Goal: Contribute content: Contribute content

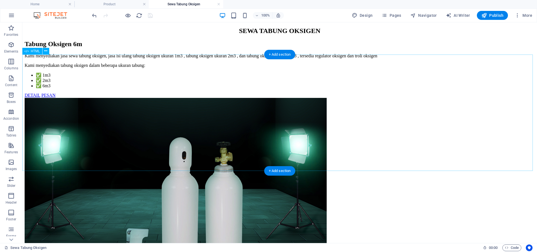
scroll to position [132, 0]
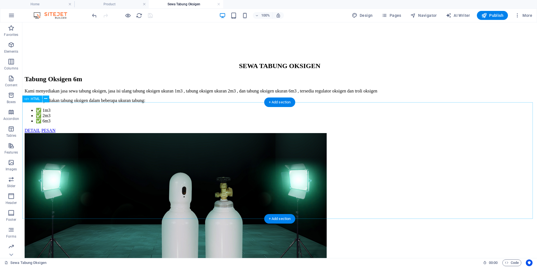
scroll to position [47, 0]
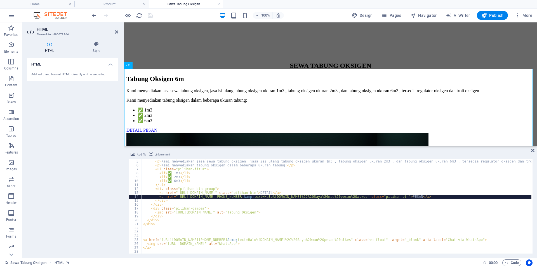
scroll to position [15, 0]
click at [173, 201] on div "< div class = "pilihan-deskripsi" > < p > Kami menyediakan jasa sewa tabung oks…" at bounding box center [337, 206] width 390 height 102
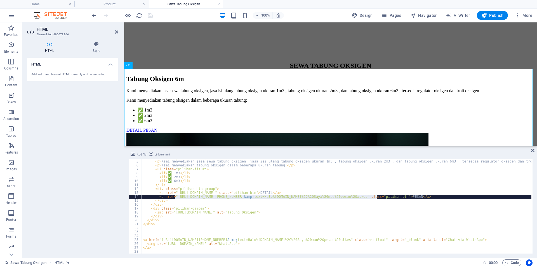
drag, startPoint x: 175, startPoint y: 196, endPoint x: 376, endPoint y: 197, distance: 201.5
click at [376, 197] on div "< div class = "pilihan-deskripsi" > < p > Kami menyediakan jasa sewa tabung oks…" at bounding box center [337, 206] width 390 height 102
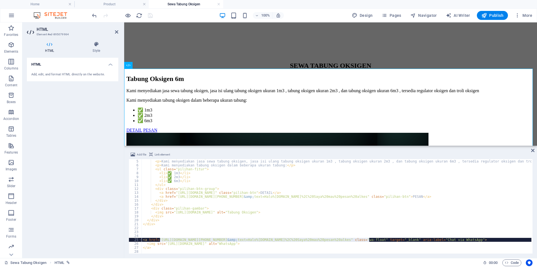
drag, startPoint x: 160, startPoint y: 240, endPoint x: 369, endPoint y: 239, distance: 209.0
click at [369, 239] on div "< div class = "pilihan-deskripsi" > < p > Kami menyediakan jasa sewa tabung oks…" at bounding box center [337, 206] width 390 height 102
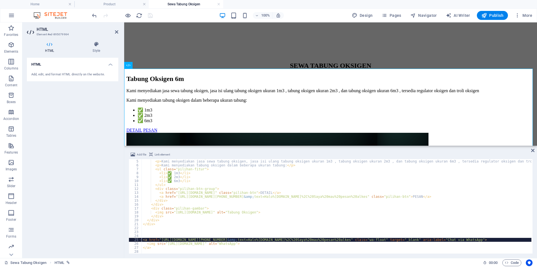
type textarea "<a href="[URL][DOMAIN_NAME][PHONE_NUMBER][DOMAIN_NAME]" class="wa-float" target…"
click at [533, 150] on icon at bounding box center [532, 150] width 3 height 4
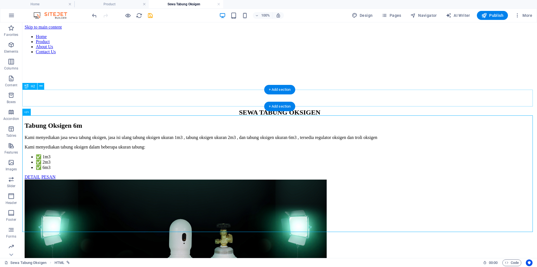
scroll to position [118, 0]
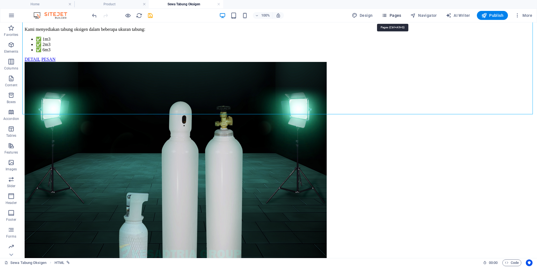
click at [392, 16] on span "Pages" at bounding box center [392, 16] width 20 height 6
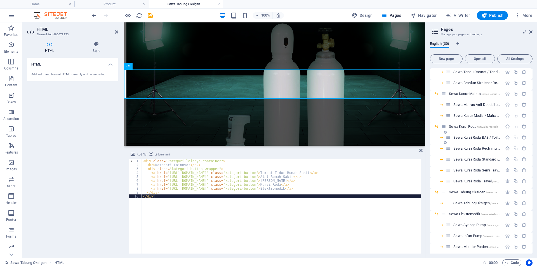
scroll to position [169, 0]
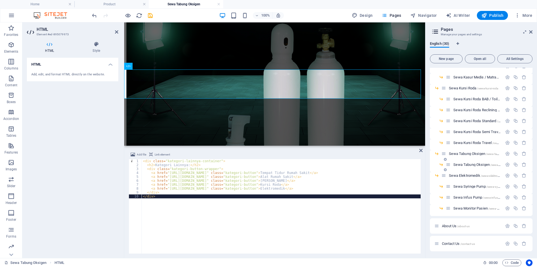
click at [478, 163] on span "Sewa Tabung Oksigen /sewa-tabung-oksigen-6m" at bounding box center [489, 164] width 71 height 4
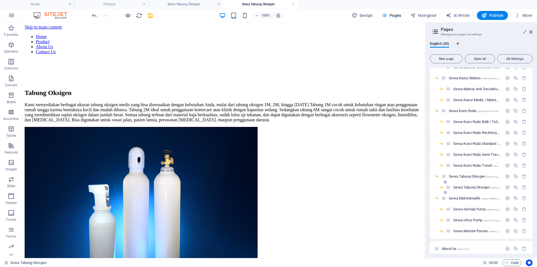
scroll to position [0, 0]
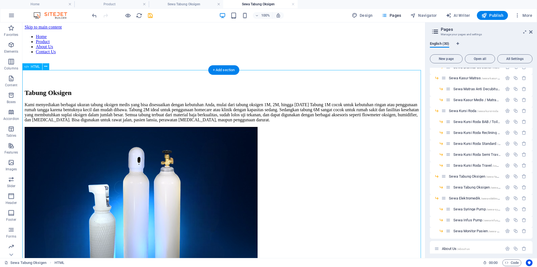
drag, startPoint x: 343, startPoint y: 149, endPoint x: 489, endPoint y: 100, distance: 153.7
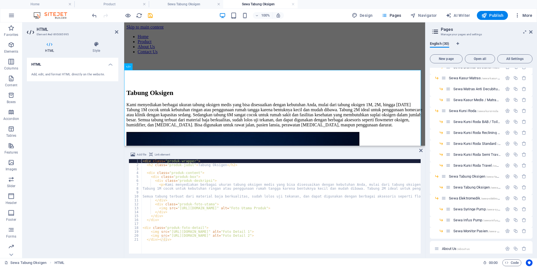
click at [529, 13] on span "More" at bounding box center [524, 16] width 18 height 6
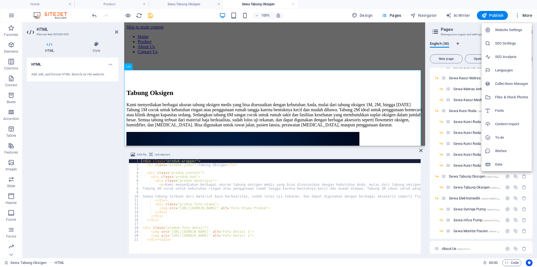
click at [502, 97] on h6 "Files & Stock Photos" at bounding box center [511, 97] width 33 height 7
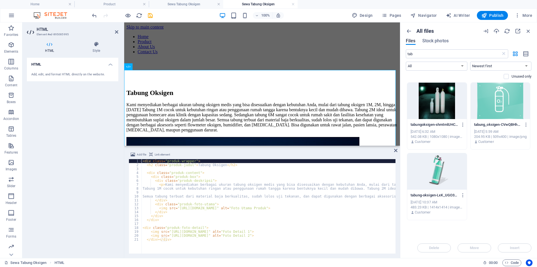
click at [443, 95] on div at bounding box center [437, 101] width 60 height 36
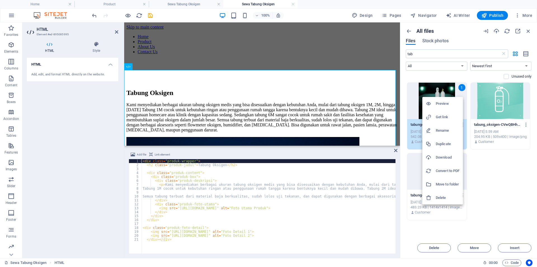
click at [444, 116] on h6 "Get link" at bounding box center [448, 117] width 24 height 7
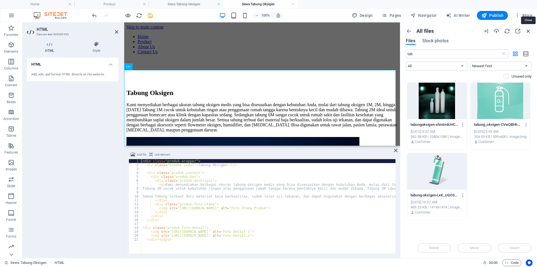
drag, startPoint x: 529, startPoint y: 31, endPoint x: 356, endPoint y: 60, distance: 175.1
click at [529, 31] on icon "button" at bounding box center [529, 31] width 6 height 6
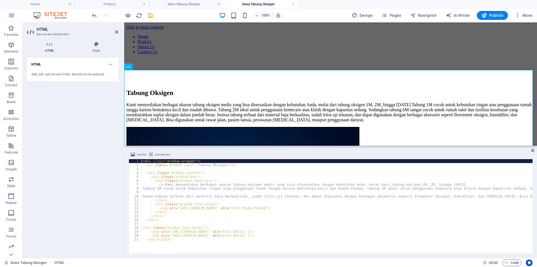
click at [206, 213] on div "< div class = "produk-wrapper" > < h2 class = "produk-judul" > Tabung Oksigen <…" at bounding box center [439, 209] width 594 height 101
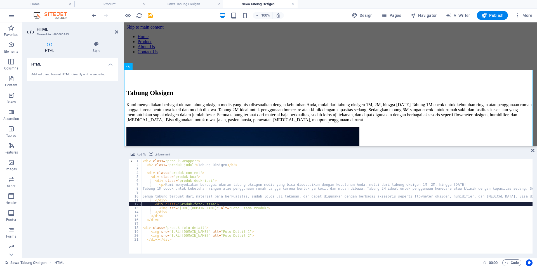
click at [180, 205] on div "< div class = "produk-wrapper" > < h2 class = "produk-judul" > Tabung Oksigen <…" at bounding box center [439, 209] width 594 height 101
click at [177, 211] on div "< div class = "produk-wrapper" > < h2 class = "produk-judul" > Tabung Oksigen <…" at bounding box center [439, 209] width 594 height 101
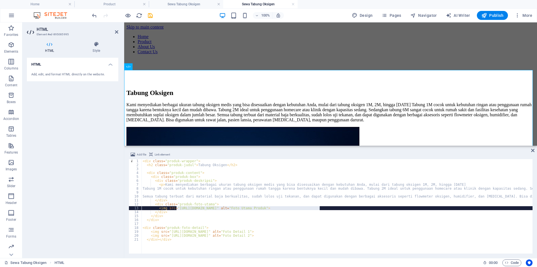
drag, startPoint x: 177, startPoint y: 209, endPoint x: 320, endPoint y: 208, distance: 142.4
click at [320, 208] on div "< div class = "produk-wrapper" > < h2 class = "produk-judul" > Tabung Oksigen <…" at bounding box center [439, 209] width 594 height 101
paste textarea "8810309/[DOMAIN_NAME]"
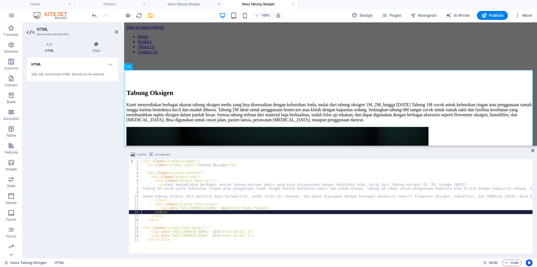
click at [233, 213] on div "< div class = "produk-wrapper" > < h2 class = "produk-judul" > Tabung Oksigen <…" at bounding box center [439, 209] width 594 height 101
type textarea "</div>"
drag, startPoint x: 533, startPoint y: 151, endPoint x: 366, endPoint y: 100, distance: 174.4
click at [533, 151] on icon at bounding box center [532, 150] width 3 height 4
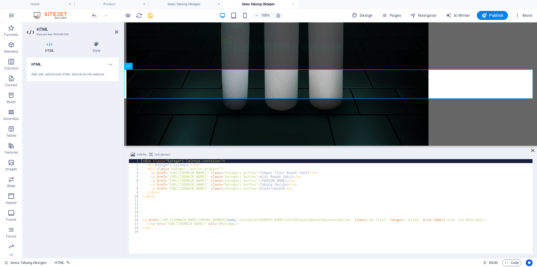
scroll to position [354, 0]
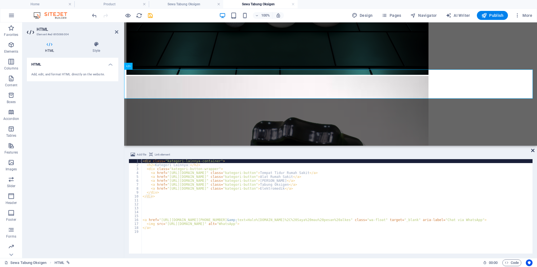
click at [532, 149] on icon at bounding box center [532, 150] width 3 height 4
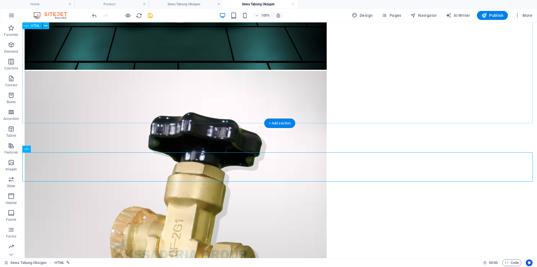
scroll to position [271, 0]
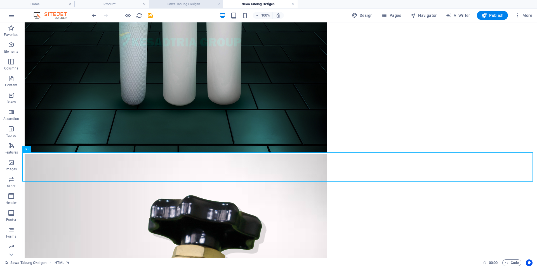
click at [191, 4] on h4 "Sewa Tabung Oksigen" at bounding box center [186, 4] width 74 height 6
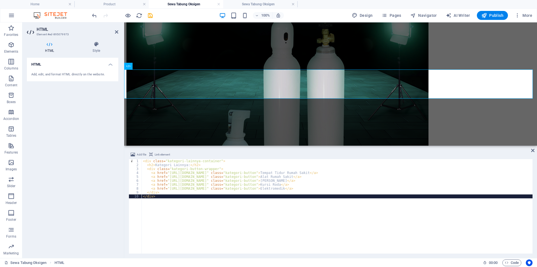
scroll to position [0, 0]
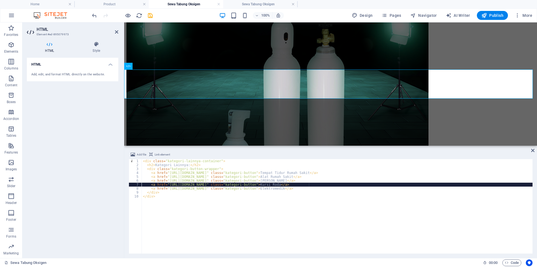
click at [330, 183] on div "< div class = "kategori-lainnya-container" > < h2 > Kategori Lainnya: </ h2 > <…" at bounding box center [337, 210] width 391 height 102
type textarea "</div> </div>"
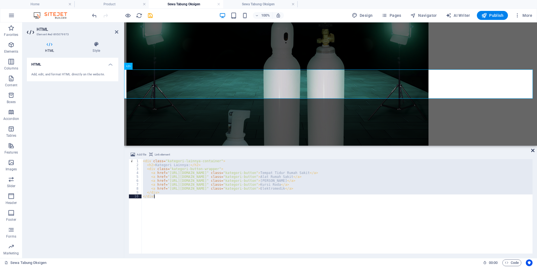
click at [533, 149] on icon at bounding box center [532, 150] width 3 height 4
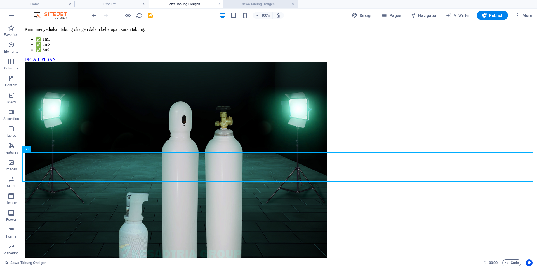
click at [261, 5] on h4 "Sewa Tabung Oksigen" at bounding box center [260, 4] width 74 height 6
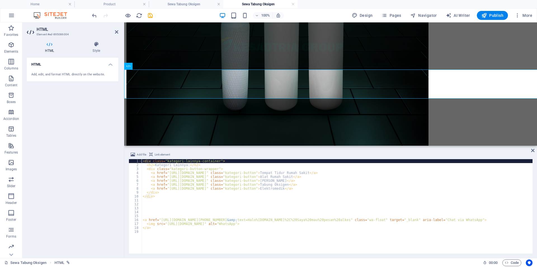
scroll to position [354, 0]
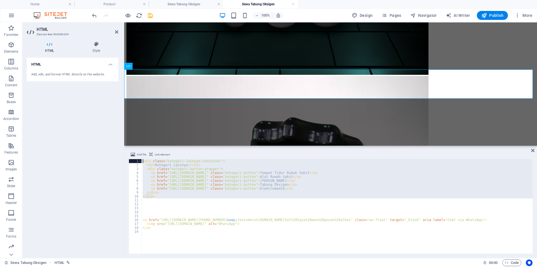
drag, startPoint x: 175, startPoint y: 193, endPoint x: 131, endPoint y: 154, distance: 58.9
click at [131, 154] on div "Add file Link element <div class="kategori-lainnya-container"> 1 2 3 4 5 6 7 8 …" at bounding box center [331, 202] width 404 height 102
type textarea "</div>"
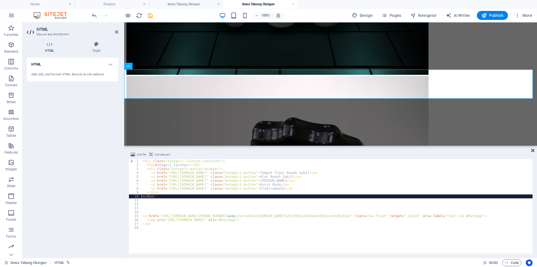
click at [532, 150] on icon at bounding box center [532, 150] width 3 height 4
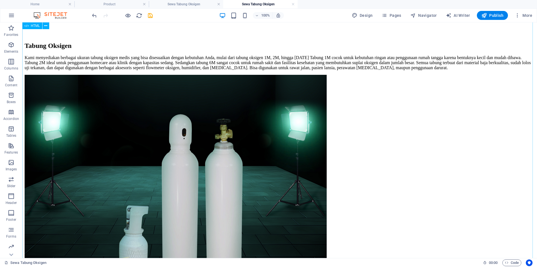
scroll to position [47, 0]
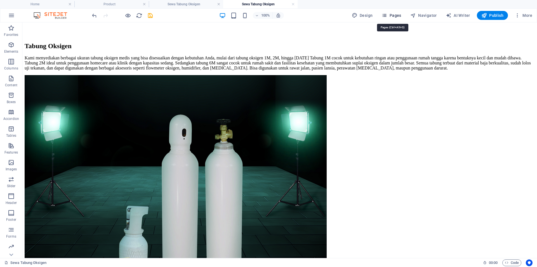
drag, startPoint x: 394, startPoint y: 17, endPoint x: 392, endPoint y: 76, distance: 59.1
click at [394, 17] on span "Pages" at bounding box center [392, 16] width 20 height 6
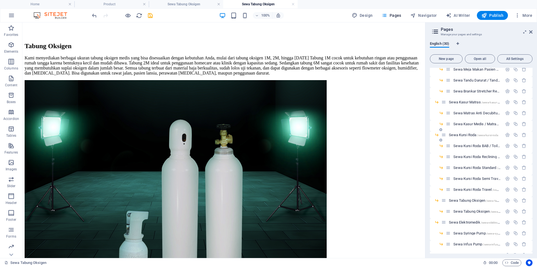
scroll to position [169, 0]
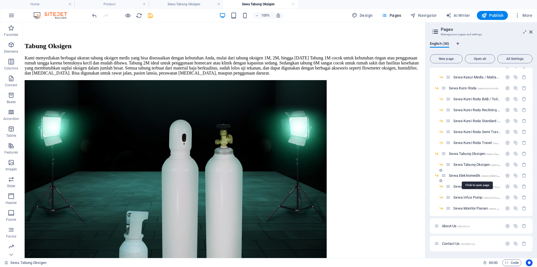
click at [463, 175] on span "Sewa Elektromedik /sewa-elektromedik" at bounding box center [477, 175] width 57 height 4
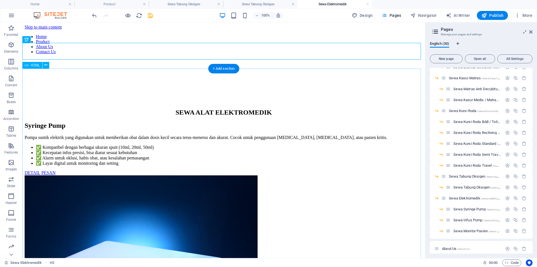
scroll to position [47, 0]
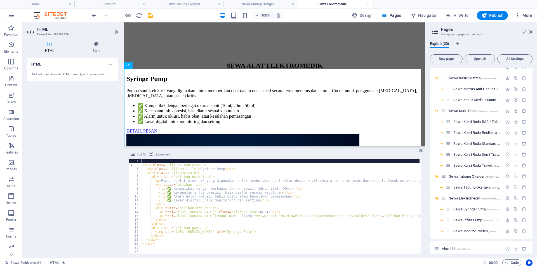
click at [528, 16] on span "More" at bounding box center [524, 16] width 18 height 6
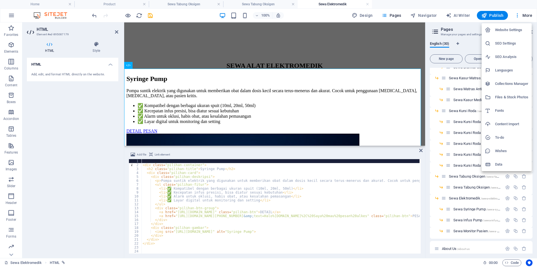
click at [512, 95] on h6 "Files & Stock Photos" at bounding box center [511, 97] width 33 height 7
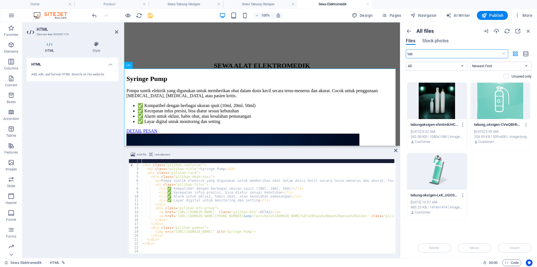
click at [453, 56] on input "tab" at bounding box center [453, 53] width 95 height 9
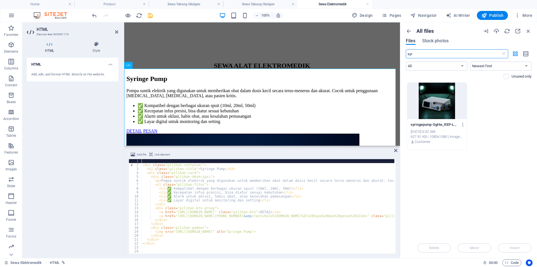
type input "syr"
click at [441, 94] on div at bounding box center [437, 101] width 60 height 36
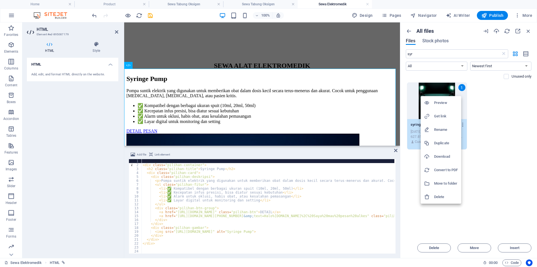
click at [446, 114] on h6 "Get link" at bounding box center [446, 116] width 24 height 7
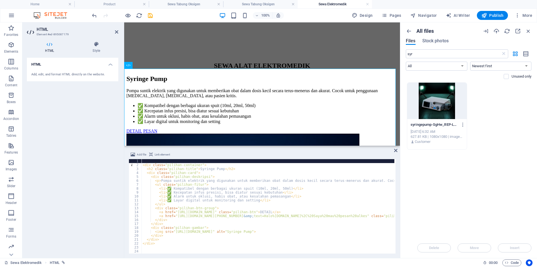
click at [188, 211] on div "< div class = "pilihan-container" > < h2 class = "pilihan-title" > Syringe Pump…" at bounding box center [318, 209] width 353 height 101
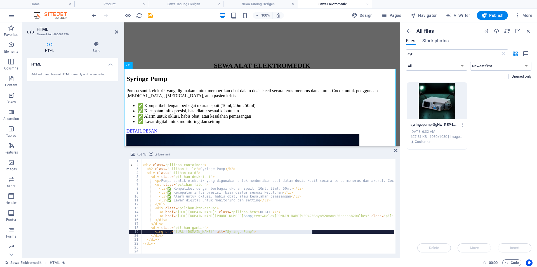
drag, startPoint x: 174, startPoint y: 232, endPoint x: 313, endPoint y: 230, distance: 139.7
click at [313, 230] on div "< div class = "pilihan-container" > < h2 class = "pilihan-title" > Syringe Pump…" at bounding box center [318, 209] width 353 height 101
paste textarea "8810306/[URL][DOMAIN_NAME]"
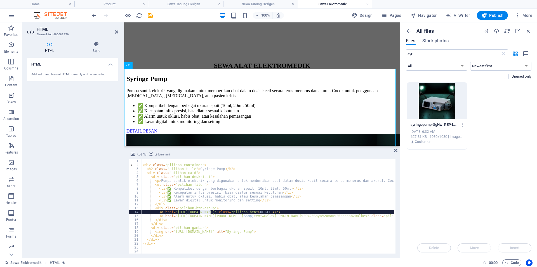
drag, startPoint x: 210, startPoint y: 212, endPoint x: 199, endPoint y: 212, distance: 11.5
click at [199, 212] on div "< div class = "pilihan-container" > < h2 class = "pilihan-title" > Syringe Pump…" at bounding box center [318, 209] width 353 height 101
click at [198, 212] on div "< div class = "pilihan-container" > < h2 class = "pilihan-title" > Syringe Pump…" at bounding box center [318, 209] width 353 height 101
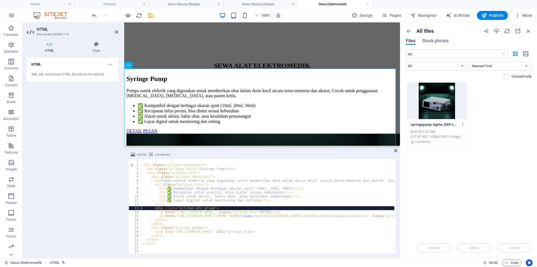
click at [217, 208] on div "< div class = "pilihan-container" > < h2 class = "pilihan-title" > Syringe Pump…" at bounding box center [318, 209] width 353 height 101
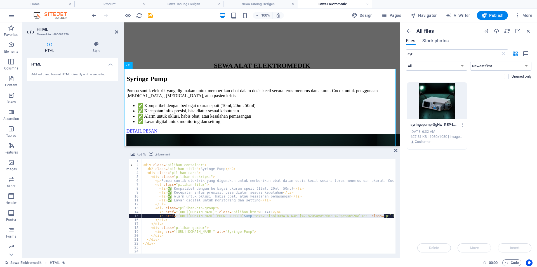
drag, startPoint x: 175, startPoint y: 216, endPoint x: 384, endPoint y: 214, distance: 208.8
click at [384, 214] on div "< div class = "pilihan-container" > < h2 class = "pilihan-title" > Syringe Pump…" at bounding box center [318, 209] width 353 height 101
paste textarea "11338008&amp;text=Halo%20sewabed"
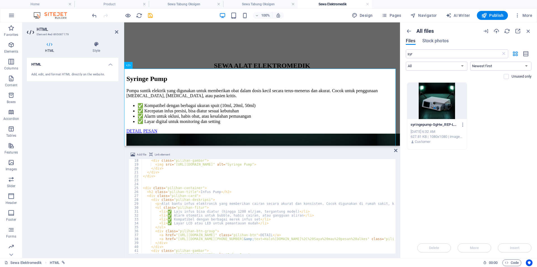
scroll to position [84, 0]
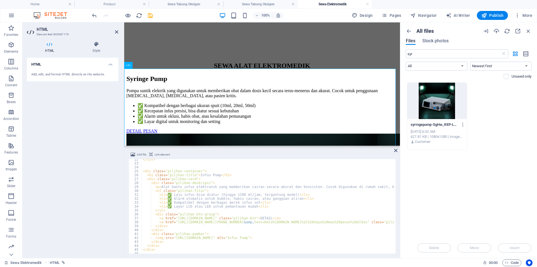
click at [181, 221] on div "</ div > < div class = "pilihan-container" > < h2 class = "pilihan-title" > Inf…" at bounding box center [318, 207] width 353 height 101
drag, startPoint x: 175, startPoint y: 222, endPoint x: 384, endPoint y: 222, distance: 208.5
click at [384, 222] on div "</ div > < div class = "pilihan-container" > < h2 class = "pilihan-title" > Inf…" at bounding box center [318, 207] width 353 height 101
paste textarea "11338008&amp;text=Halo%20sewabed"
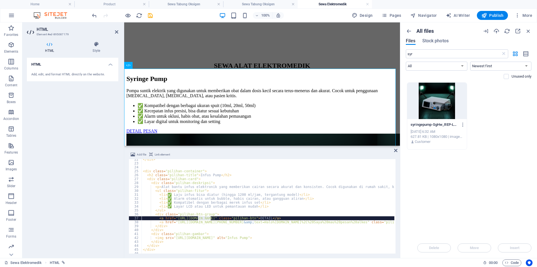
drag, startPoint x: 211, startPoint y: 218, endPoint x: 198, endPoint y: 219, distance: 12.6
click at [198, 219] on div "</ div > < div class = "pilihan-container" > < h2 class = "pilihan-title" > Inf…" at bounding box center [318, 207] width 353 height 101
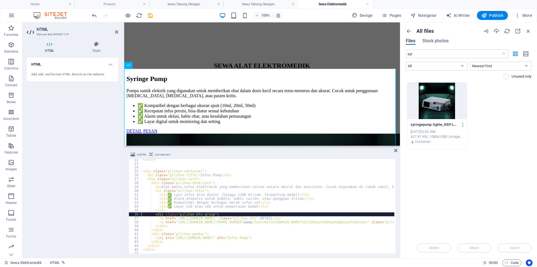
click at [226, 214] on div "</ div > < div class = "pilihan-container" > < h2 class = "pilihan-title" > Inf…" at bounding box center [318, 207] width 353 height 101
type textarea "<div class="pilihan-btn-group">"
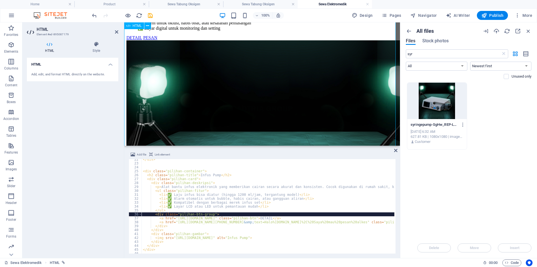
scroll to position [233, 0]
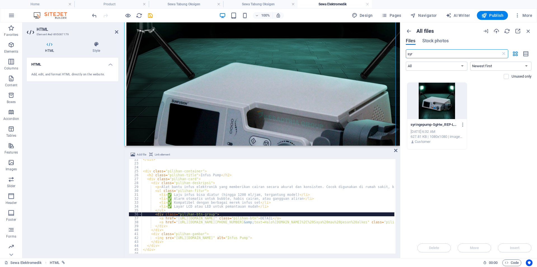
click at [429, 54] on input "syr" at bounding box center [453, 53] width 95 height 9
type input "inf"
click at [425, 111] on div at bounding box center [437, 101] width 60 height 36
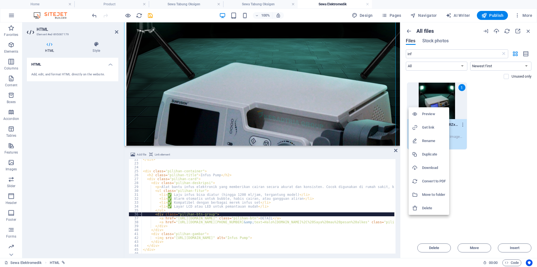
click at [426, 128] on h6 "Get link" at bounding box center [434, 127] width 24 height 7
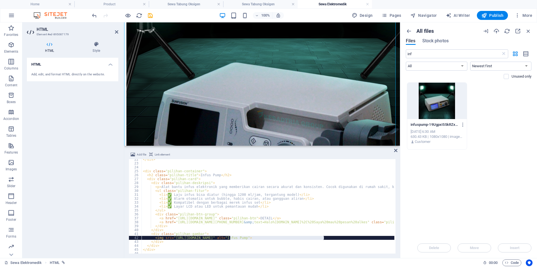
drag, startPoint x: 325, startPoint y: 238, endPoint x: 228, endPoint y: 238, distance: 97.4
click at [228, 238] on div "</ div > < div class = "pilihan-container" > < h2 class = "pilihan-title" > Inf…" at bounding box center [318, 207] width 353 height 101
click at [318, 235] on div "</ div > < div class = "pilihan-container" > < h2 class = "pilihan-title" > Inf…" at bounding box center [318, 207] width 353 height 101
drag, startPoint x: 325, startPoint y: 238, endPoint x: 174, endPoint y: 239, distance: 151.7
click at [174, 239] on div "</ div > < div class = "pilihan-container" > < h2 class = "pilihan-title" > Inf…" at bounding box center [318, 207] width 353 height 101
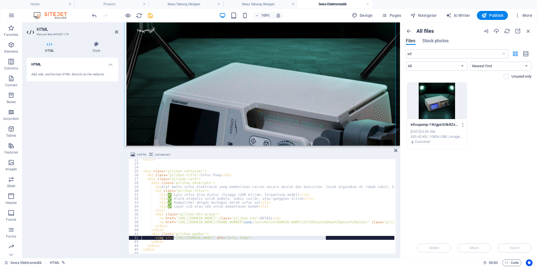
paste textarea "8810247/[DOMAIN_NAME]"
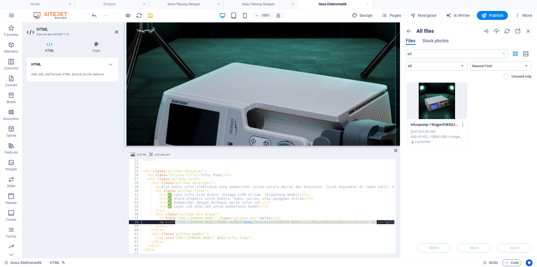
drag, startPoint x: 175, startPoint y: 223, endPoint x: 376, endPoint y: 221, distance: 201.2
click at [376, 221] on div "</ div > < div class = "pilihan-container" > < h2 class = "pilihan-title" > Inf…" at bounding box center [318, 207] width 353 height 101
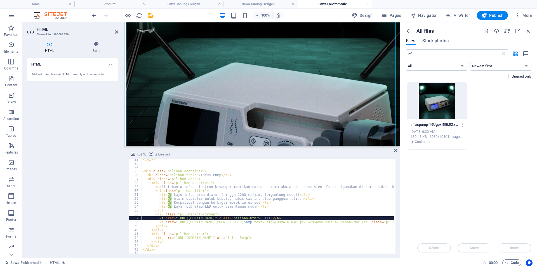
click at [205, 216] on div "</ div > < div class = "pilihan-container" > < h2 class = "pilihan-title" > Inf…" at bounding box center [318, 207] width 353 height 101
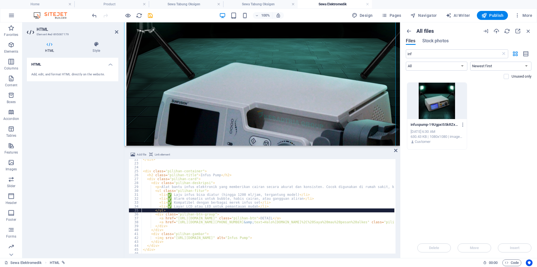
click at [210, 212] on div "</ div > < div class = "pilihan-container" > < h2 class = "pilihan-title" > Inf…" at bounding box center [318, 207] width 353 height 101
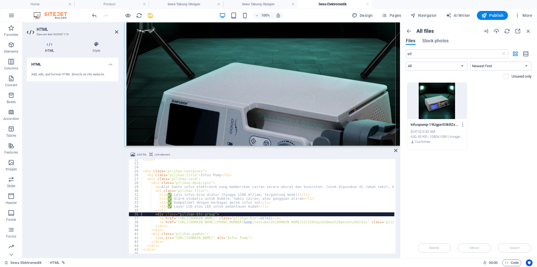
click at [218, 214] on div "</ div > < div class = "pilihan-container" > < h2 class = "pilihan-title" > Inf…" at bounding box center [318, 207] width 353 height 101
click at [214, 217] on div "</ div > < div class = "pilihan-container" > < h2 class = "pilihan-title" > Inf…" at bounding box center [318, 207] width 353 height 101
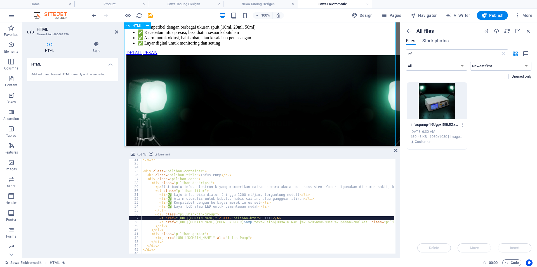
scroll to position [218, 0]
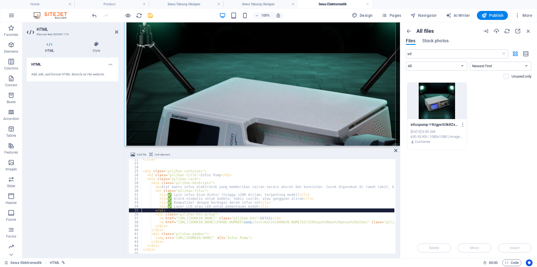
click at [222, 211] on div "</ div > < div class = "pilihan-container" > < h2 class = "pilihan-title" > Inf…" at bounding box center [318, 207] width 353 height 101
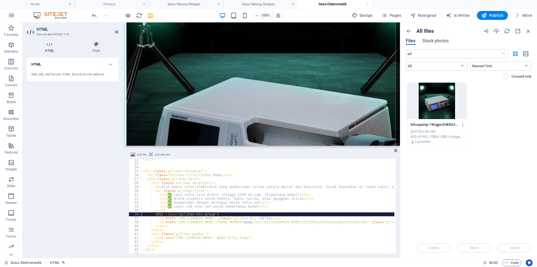
click at [222, 213] on div "</ div > < div class = "pilihan-container" > < h2 class = "pilihan-title" > Inf…" at bounding box center [318, 207] width 353 height 101
click at [225, 219] on div "</ div > < div class = "pilihan-container" > < h2 class = "pilihan-title" > Inf…" at bounding box center [318, 207] width 353 height 101
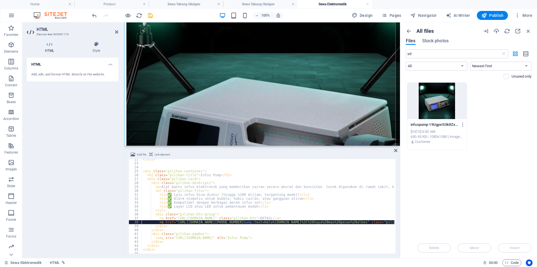
click at [224, 222] on div "</ div > < div class = "pilihan-container" > < h2 class = "pilihan-title" > Inf…" at bounding box center [318, 207] width 353 height 101
click at [225, 238] on div "</ div > < div class = "pilihan-container" > < h2 class = "pilihan-title" > Inf…" at bounding box center [318, 207] width 353 height 101
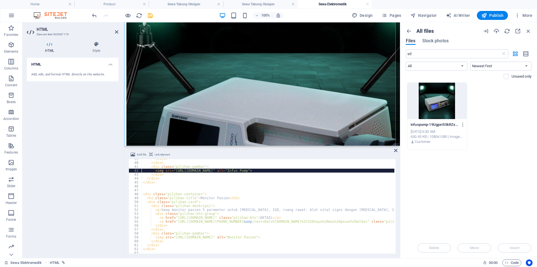
scroll to position [168, 0]
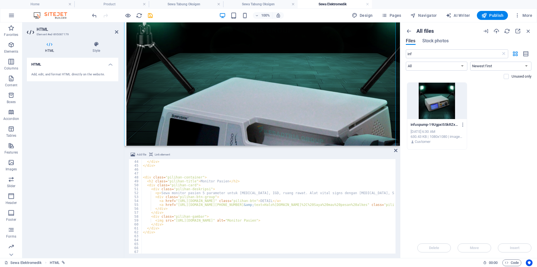
click at [174, 204] on div "</ div > </ div > </ div > < div class = "pilihan-container" > < h2 class = "pi…" at bounding box center [318, 206] width 353 height 101
drag, startPoint x: 175, startPoint y: 205, endPoint x: 385, endPoint y: 204, distance: 209.6
click at [385, 204] on div "</ div > </ div > </ div > < div class = "pilihan-container" > < h2 class = "pi…" at bounding box center [318, 206] width 353 height 101
paste textarea "11338008&amp;text=Halo%20sewabed"
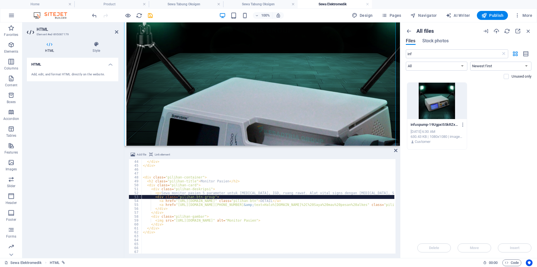
click at [348, 198] on div "</ div > </ div > </ div > < div class = "pilihan-container" > < h2 class = "pi…" at bounding box center [318, 206] width 353 height 101
click at [328, 200] on div "</ div > </ div > </ div > < div class = "pilihan-container" > < h2 class = "pi…" at bounding box center [318, 206] width 353 height 101
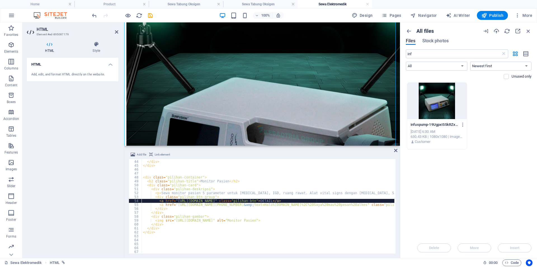
click at [210, 201] on div "</ div > </ div > </ div > < div class = "pilihan-container" > < h2 class = "pi…" at bounding box center [318, 206] width 353 height 101
click at [208, 200] on div "</ div > </ div > </ div > < div class = "pilihan-container" > < h2 class = "pi…" at bounding box center [318, 206] width 353 height 101
click at [210, 196] on div "</ div > </ div > </ div > < div class = "pilihan-container" > < h2 class = "pi…" at bounding box center [318, 206] width 353 height 101
drag, startPoint x: 211, startPoint y: 201, endPoint x: 198, endPoint y: 201, distance: 12.3
click at [198, 201] on div "</ div > </ div > </ div > < div class = "pilihan-container" > < h2 class = "pi…" at bounding box center [318, 206] width 353 height 101
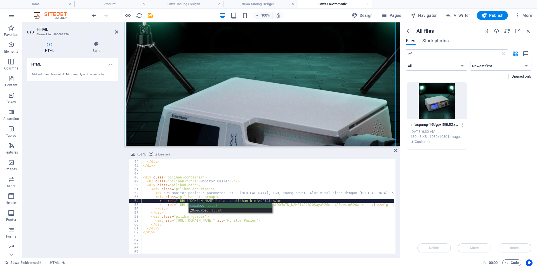
scroll to position [0, 5]
click at [225, 196] on div "</ div > </ div > </ div > < div class = "pilihan-container" > < h2 class = "pi…" at bounding box center [318, 206] width 353 height 101
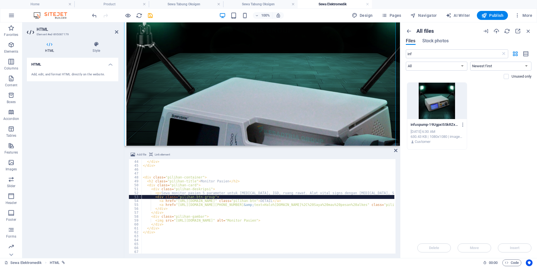
type textarea "<div class="pilihan-btn-group">"
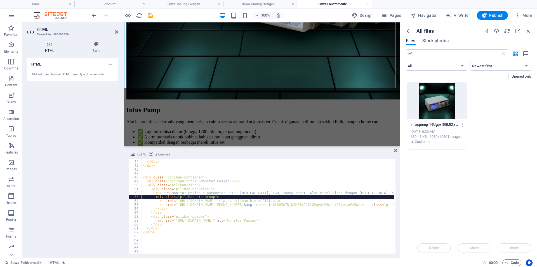
scroll to position [405, 0]
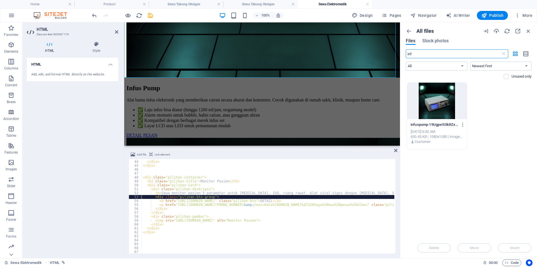
click at [450, 55] on input "inf" at bounding box center [453, 53] width 95 height 9
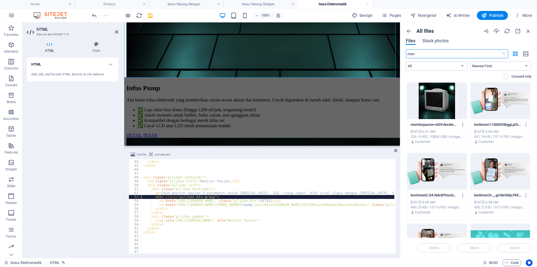
type input "mon"
click at [445, 93] on div at bounding box center [437, 101] width 60 height 36
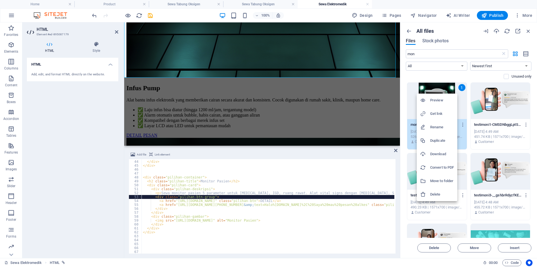
click at [441, 115] on h6 "Get link" at bounding box center [442, 113] width 24 height 7
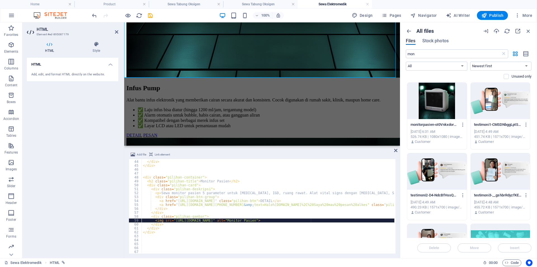
click at [311, 220] on div "</ div > </ div > </ div > < div class = "pilihan-container" > < h2 class = "pi…" at bounding box center [318, 206] width 353 height 101
drag, startPoint x: 313, startPoint y: 220, endPoint x: 174, endPoint y: 220, distance: 139.1
click at [174, 220] on div "</ div > </ div > </ div > < div class = "pilihan-container" > < h2 class = "pi…" at bounding box center [318, 206] width 353 height 101
paste textarea "8810282/[DOMAIN_NAME]"
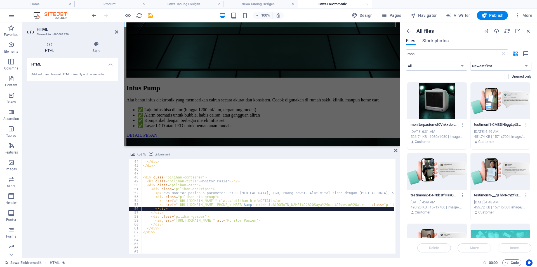
click at [284, 207] on div "</ div > </ div > </ div > < div class = "pilihan-container" > < h2 class = "pi…" at bounding box center [318, 206] width 353 height 101
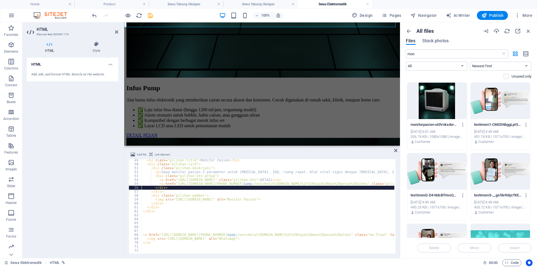
scroll to position [189, 0]
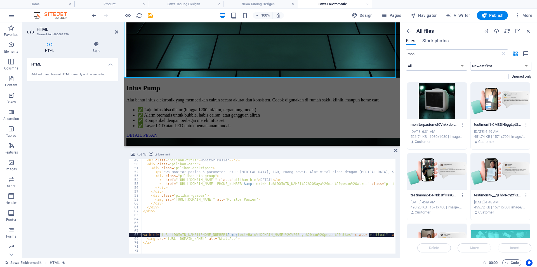
drag, startPoint x: 160, startPoint y: 235, endPoint x: 369, endPoint y: 235, distance: 208.5
click at [369, 235] on div "< h2 class = "pilihan-title" > Monitor Pasien </ h2 > < div class = "pilihan-ca…" at bounding box center [318, 208] width 353 height 101
paste textarea "11338008&amp;text=Halo%20sewabed"
type textarea "<a href="[URL][DOMAIN_NAME][PHONE_NUMBER][DOMAIN_NAME]" class="wa-float" target…"
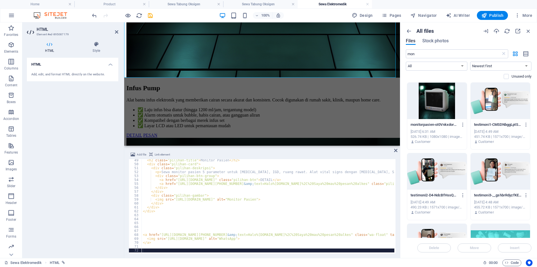
scroll to position [0, 0]
click at [343, 248] on div "< h2 class = "pilihan-title" > Monitor Pasien </ h2 > < div class = "pilihan-ca…" at bounding box center [314, 208] width 345 height 101
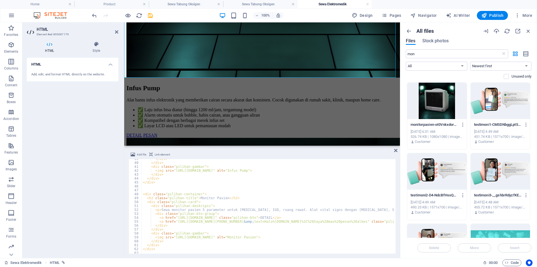
scroll to position [189, 0]
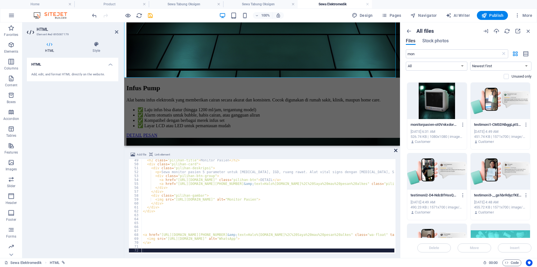
click at [396, 150] on icon at bounding box center [395, 150] width 3 height 4
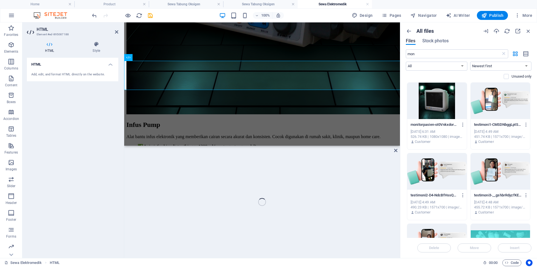
scroll to position [460, 0]
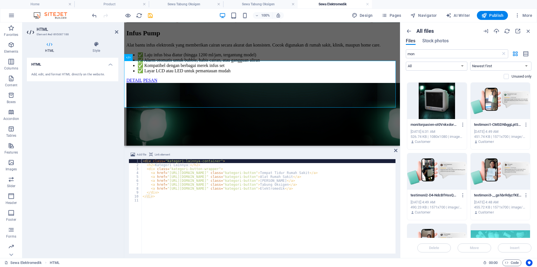
click at [195, 190] on div "< div class = "kategori-lainnya-container" > < h2 > Kategori Lainnya: </ h2 > <…" at bounding box center [269, 210] width 254 height 102
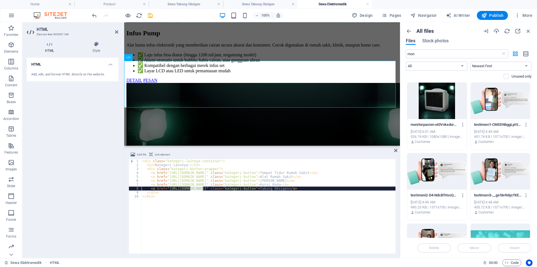
drag, startPoint x: 203, startPoint y: 188, endPoint x: 191, endPoint y: 189, distance: 12.3
click at [191, 189] on div "< div class = "kategori-lainnya-container" > < h2 > Kategori Lainnya: </ h2 > <…" at bounding box center [269, 210] width 254 height 102
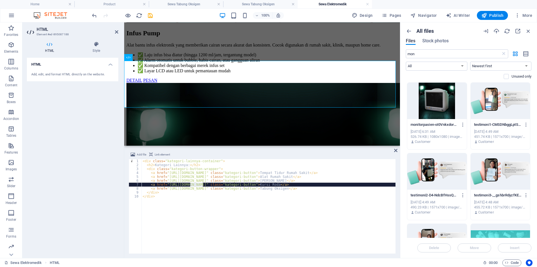
drag, startPoint x: 203, startPoint y: 184, endPoint x: 190, endPoint y: 185, distance: 12.4
click at [190, 185] on div "< div class = "kategori-lainnya-container" > < h2 > Kategori Lainnya: </ h2 > <…" at bounding box center [269, 210] width 254 height 102
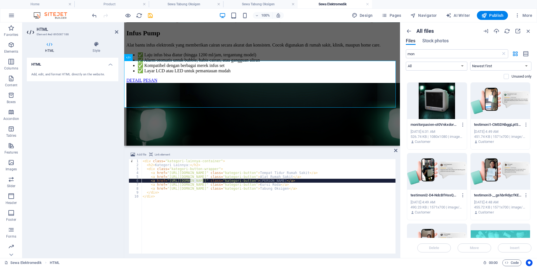
drag, startPoint x: 203, startPoint y: 180, endPoint x: 190, endPoint y: 182, distance: 12.9
click at [190, 182] on div "< div class = "kategori-lainnya-container" > < h2 > Kategori Lainnya: </ h2 > <…" at bounding box center [269, 210] width 254 height 102
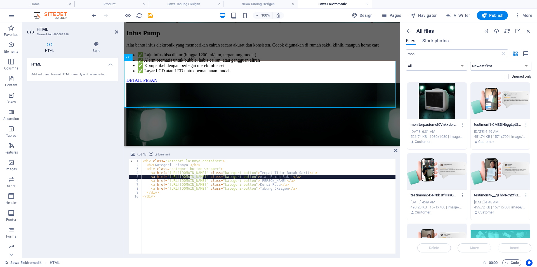
drag, startPoint x: 203, startPoint y: 177, endPoint x: 190, endPoint y: 177, distance: 13.7
click at [190, 177] on div "< div class = "kategori-lainnya-container" > < h2 > Kategori Lainnya: </ h2 > <…" at bounding box center [269, 210] width 254 height 102
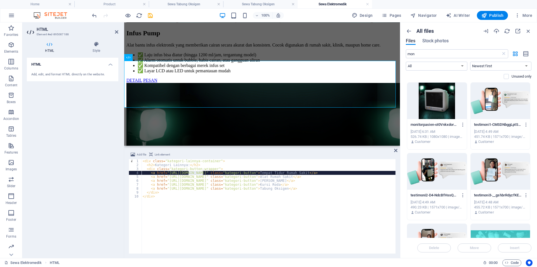
drag, startPoint x: 203, startPoint y: 172, endPoint x: 189, endPoint y: 173, distance: 14.8
click at [189, 173] on div "< div class = "kategori-lainnya-container" > < h2 > Kategori Lainnya: </ h2 > <…" at bounding box center [269, 210] width 254 height 102
click at [197, 192] on div "< div class = "kategori-lainnya-container" > < h2 > Kategori Lainnya: </ h2 > <…" at bounding box center [269, 210] width 254 height 102
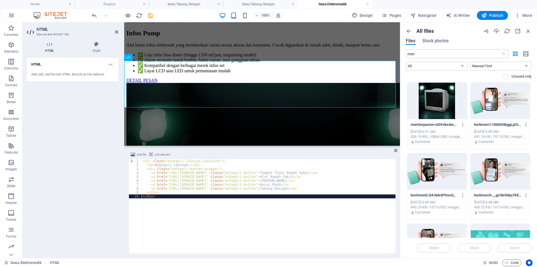
click at [268, 201] on div "< div class = "kategori-lainnya-container" > < h2 > Kategori Lainnya: </ h2 > <…" at bounding box center [269, 210] width 254 height 102
click at [235, 215] on div "< div class = "kategori-lainnya-container" > < h2 > Kategori Lainnya: </ h2 > <…" at bounding box center [269, 210] width 254 height 102
click at [250, 210] on div "< div class = "kategori-lainnya-container" > < h2 > Kategori Lainnya: </ h2 > <…" at bounding box center [269, 210] width 254 height 102
click at [247, 202] on div "< div class = "kategori-lainnya-container" > < h2 > Kategori Lainnya: </ h2 > <…" at bounding box center [269, 210] width 254 height 102
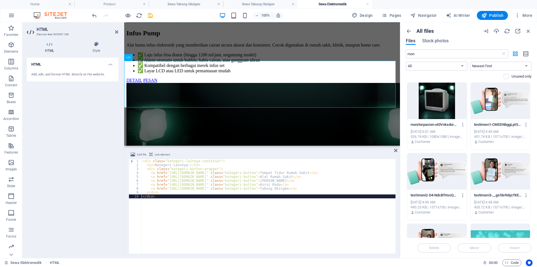
click at [252, 194] on div "< div class = "kategori-lainnya-container" > < h2 > Kategori Lainnya: </ h2 > <…" at bounding box center [269, 210] width 254 height 102
click at [250, 195] on div "< div class = "kategori-lainnya-container" > < h2 > Kategori Lainnya: </ h2 > <…" at bounding box center [269, 210] width 254 height 102
click at [248, 205] on div "< div class = "kategori-lainnya-container" > < h2 > Kategori Lainnya: </ h2 > <…" at bounding box center [269, 210] width 254 height 102
type textarea "</div>"
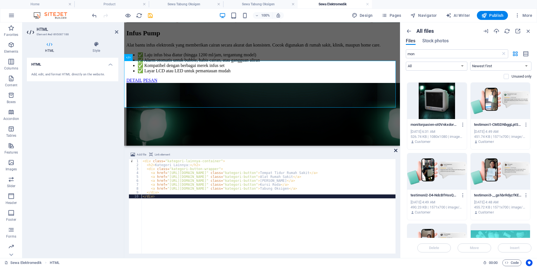
click at [395, 149] on icon at bounding box center [395, 150] width 3 height 4
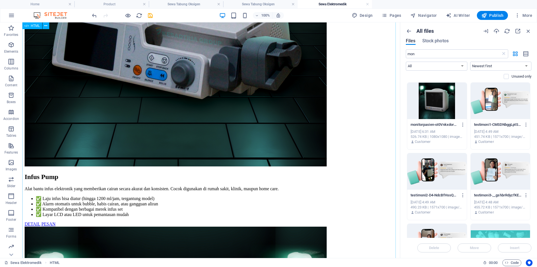
scroll to position [327, 0]
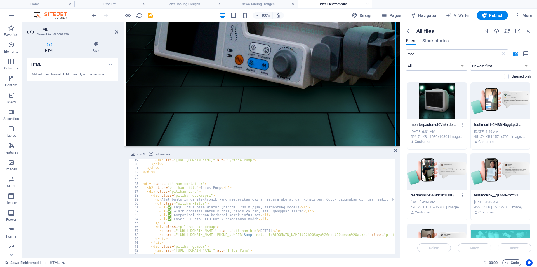
scroll to position [38, 0]
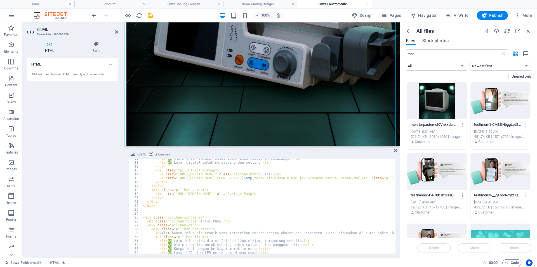
click at [177, 211] on div "< li > ✅ Alarm untuk oklusi, habis obat, atau kesalahan pemasangan </ li > < li…" at bounding box center [314, 206] width 345 height 101
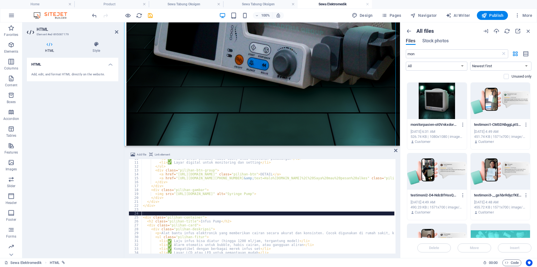
click at [174, 212] on div "< li > ✅ Alarm untuk oklusi, habis obat, atau kesalahan pemasangan </ li > < li…" at bounding box center [314, 206] width 345 height 101
click at [176, 209] on div "< li > ✅ Alarm untuk oklusi, habis obat, atau kesalahan pemasangan </ li > < li…" at bounding box center [314, 206] width 345 height 101
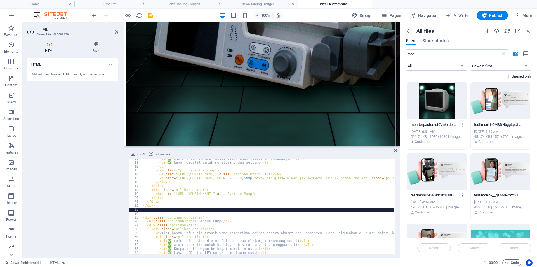
click at [176, 209] on div "< li > ✅ Alarm untuk oklusi, habis obat, atau kesalahan pemasangan </ li > < li…" at bounding box center [314, 206] width 345 height 101
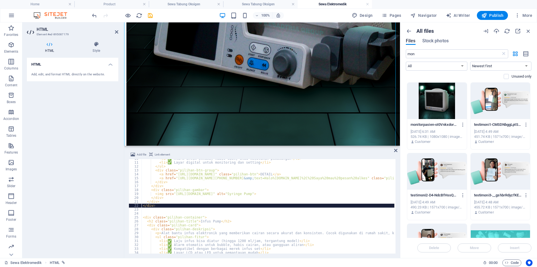
click at [180, 206] on div "< li > ✅ Alarm untuk oklusi, habis obat, atau kesalahan pemasangan </ li > < li…" at bounding box center [314, 206] width 345 height 101
type textarea "</div>"
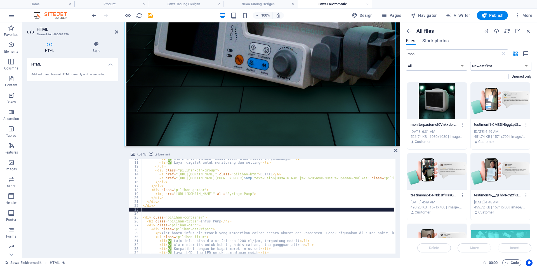
click at [173, 208] on div "< li > ✅ Alarm untuk oklusi, habis obat, atau kesalahan pemasangan </ li > < li…" at bounding box center [314, 206] width 345 height 101
click at [165, 212] on div "< li > ✅ Alarm untuk oklusi, habis obat, atau kesalahan pemasangan </ li > < li…" at bounding box center [314, 206] width 345 height 101
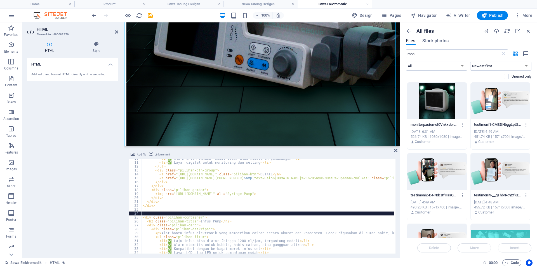
click at [168, 210] on div "< li > ✅ Alarm untuk oklusi, habis obat, atau kesalahan pemasangan </ li > < li…" at bounding box center [314, 206] width 345 height 101
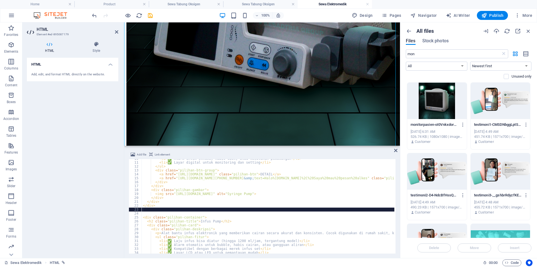
click at [172, 205] on div "< li > ✅ Alarm untuk oklusi, habis obat, atau kesalahan pemasangan </ li > < li…" at bounding box center [314, 206] width 345 height 101
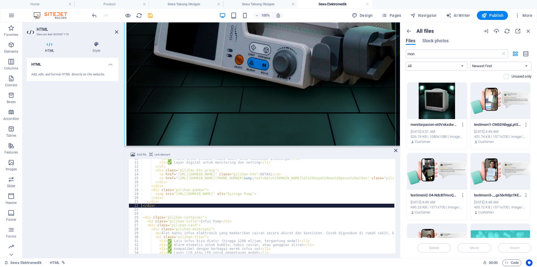
click at [173, 200] on div "< li > ✅ Alarm untuk oklusi, habis obat, atau kesalahan pemasangan </ li > < li…" at bounding box center [314, 206] width 345 height 101
type textarea "</div>"
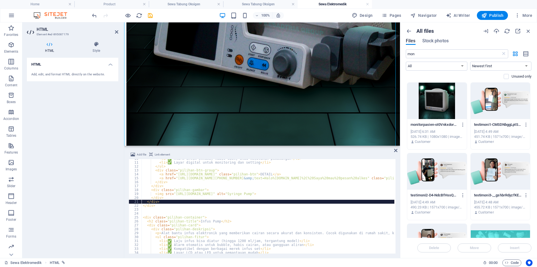
click at [164, 209] on div "< li > ✅ Alarm untuk oklusi, habis obat, atau kesalahan pemasangan </ li > < li…" at bounding box center [314, 206] width 345 height 101
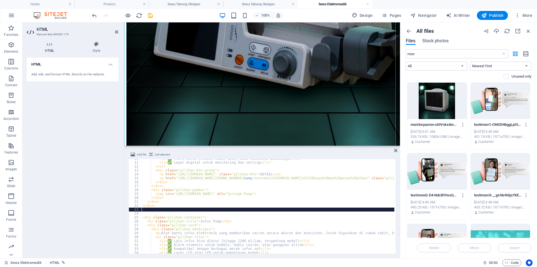
click at [157, 213] on div "< li > ✅ Alarm untuk oklusi, habis obat, atau kesalahan pemasangan </ li > < li…" at bounding box center [314, 206] width 345 height 101
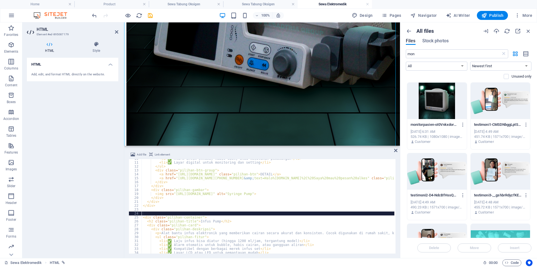
click at [160, 210] on div "< li > ✅ Alarm untuk oklusi, habis obat, atau kesalahan pemasangan </ li > < li…" at bounding box center [314, 206] width 345 height 101
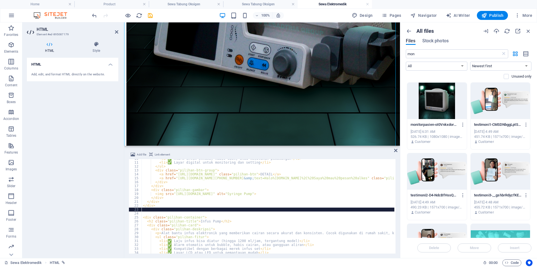
click at [447, 252] on div "Sewa Elektromedik HTML" at bounding box center [241, 262] width 474 height 7
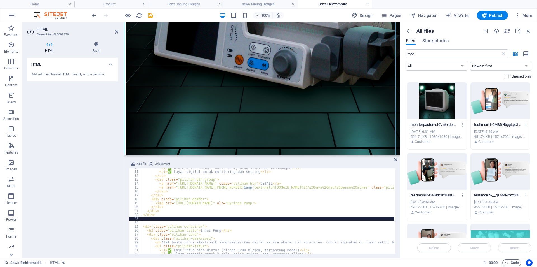
drag, startPoint x: 268, startPoint y: 146, endPoint x: 268, endPoint y: 154, distance: 8.1
click at [268, 154] on div "Drag here to replace the existing content. Press “Ctrl” if you want to create a…" at bounding box center [262, 139] width 276 height 235
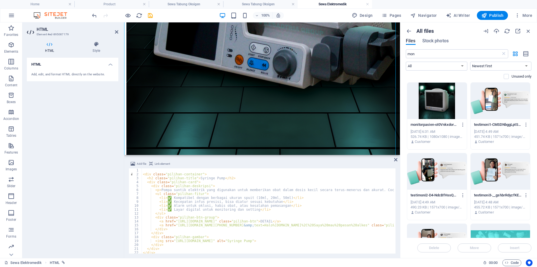
scroll to position [0, 0]
click at [396, 160] on icon at bounding box center [395, 159] width 3 height 4
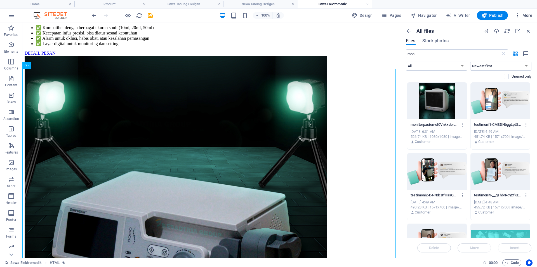
scroll to position [47, 0]
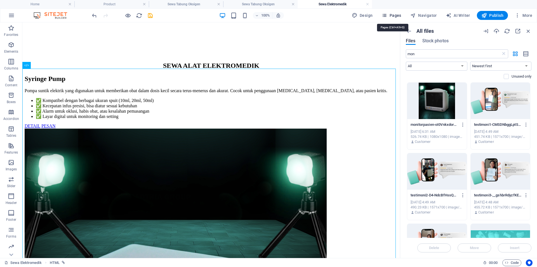
click at [394, 15] on span "Pages" at bounding box center [392, 16] width 20 height 6
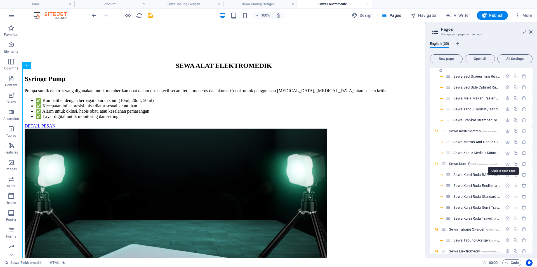
scroll to position [169, 0]
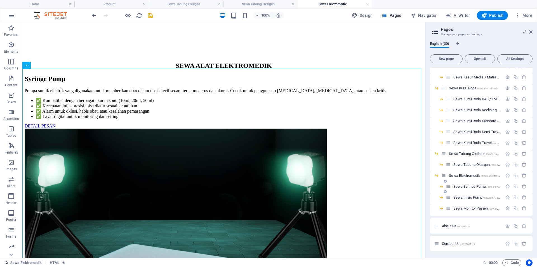
click at [473, 187] on span "Sewa Syringe Pump /sewa-syringe-pump" at bounding box center [483, 186] width 59 height 4
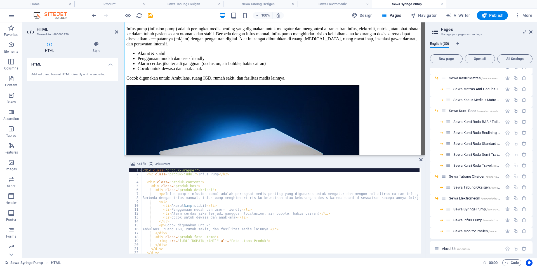
scroll to position [93, 0]
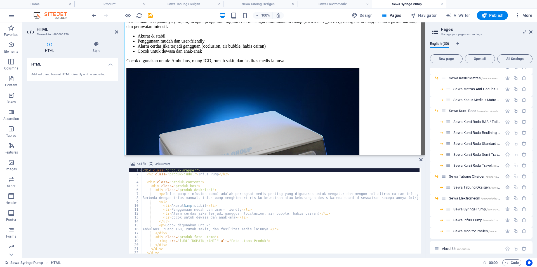
click at [529, 17] on span "More" at bounding box center [524, 16] width 18 height 6
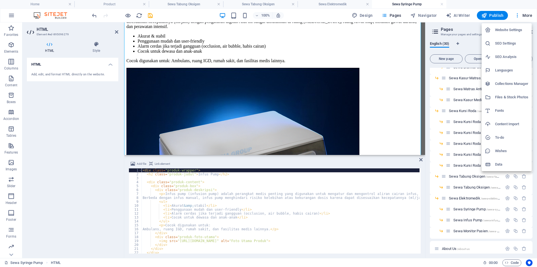
click at [508, 96] on h6 "Files & Stock Photos" at bounding box center [511, 97] width 33 height 7
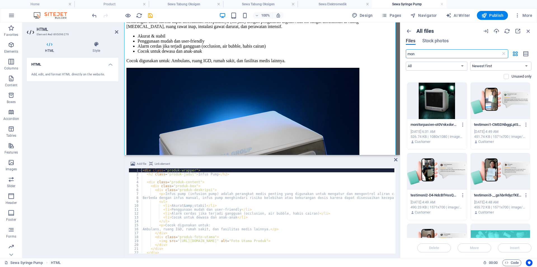
click at [449, 52] on input "mon" at bounding box center [453, 53] width 95 height 9
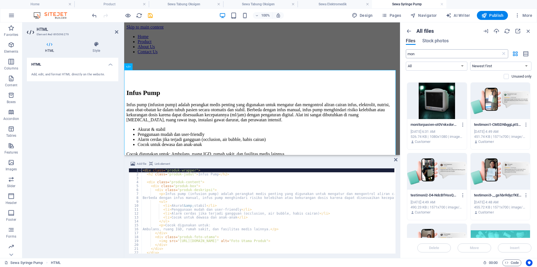
click at [432, 51] on input "mon" at bounding box center [453, 53] width 95 height 9
drag, startPoint x: 556, startPoint y: 75, endPoint x: 373, endPoint y: 53, distance: 183.8
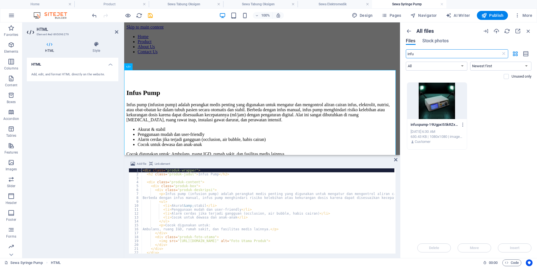
type input "infu"
click at [439, 92] on div at bounding box center [437, 101] width 60 height 36
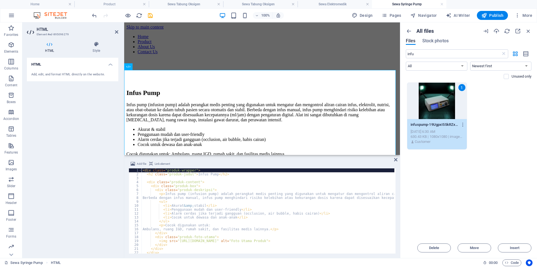
click at [439, 92] on div "1" at bounding box center [437, 101] width 60 height 36
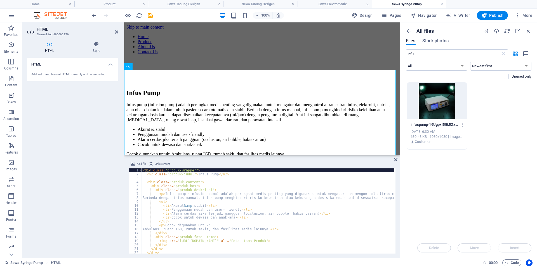
click at [439, 92] on div at bounding box center [437, 101] width 60 height 36
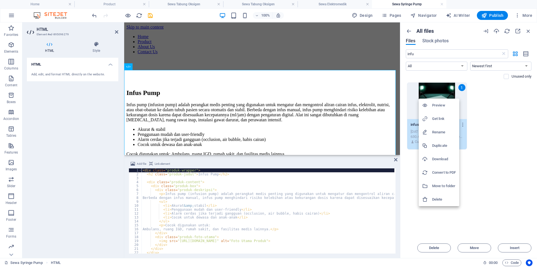
click at [441, 116] on h6 "Get link" at bounding box center [444, 118] width 24 height 7
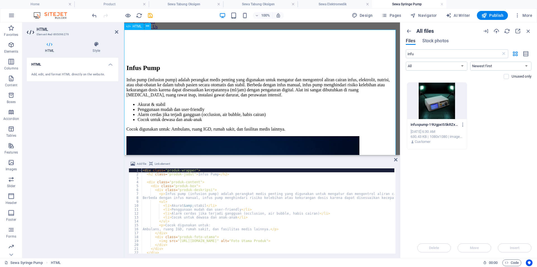
scroll to position [47, 0]
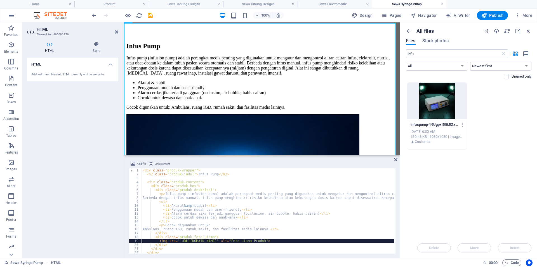
click at [180, 239] on div "< div class = "produk-wrapper" > < h2 class = "produk-judul" > Infus Pump </ h2…" at bounding box center [403, 214] width 523 height 92
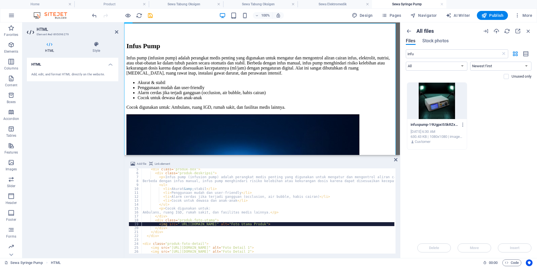
click at [180, 222] on div "< div class = "produk-box" > < div class = "produk-deskripsi" > < p > Infus pum…" at bounding box center [403, 213] width 523 height 92
drag, startPoint x: 177, startPoint y: 224, endPoint x: 330, endPoint y: 223, distance: 152.8
click at [330, 223] on div "< div class = "produk-box" > < div class = "produk-deskripsi" > < p > Infus pum…" at bounding box center [403, 213] width 523 height 92
paste textarea "8810247/[DOMAIN_NAME]"
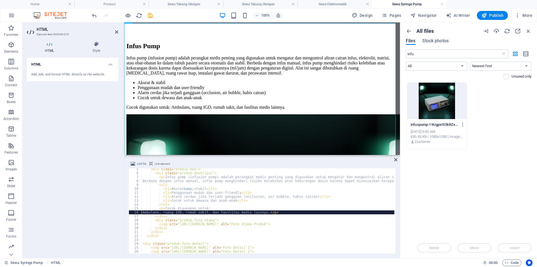
click at [306, 213] on div "< div class = "produk-box" > < div class = "produk-deskripsi" > < p > Infus pum…" at bounding box center [403, 213] width 523 height 92
type textarea "Ambulans, ruang IGD, rumah sakit, dan fasilitas medis lainnya.</p>"
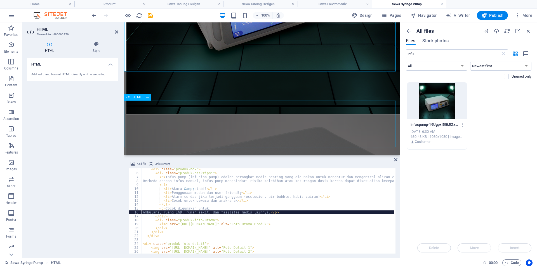
scroll to position [351, 0]
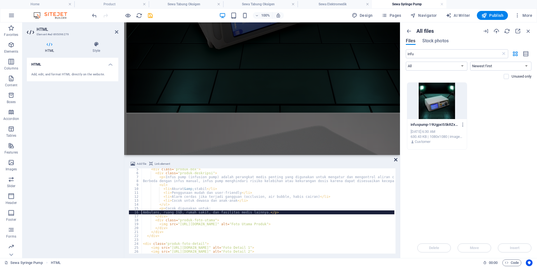
click at [395, 160] on icon at bounding box center [395, 159] width 3 height 4
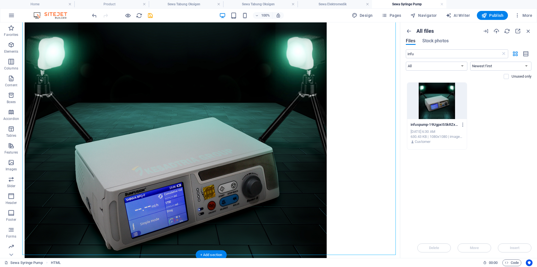
scroll to position [271, 0]
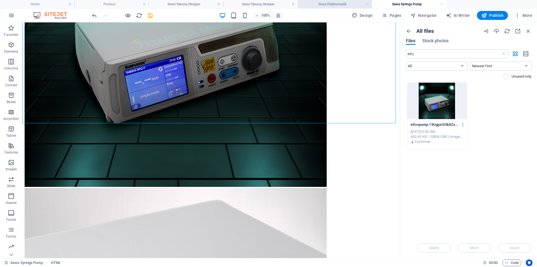
click at [336, 5] on h4 "Sewa Elektromedik" at bounding box center [335, 4] width 74 height 6
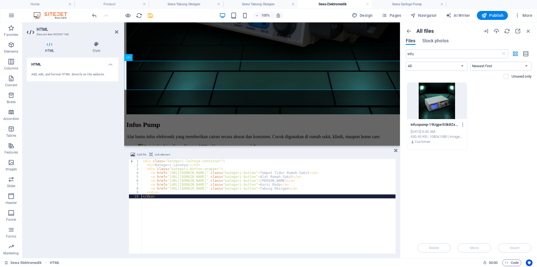
scroll to position [460, 0]
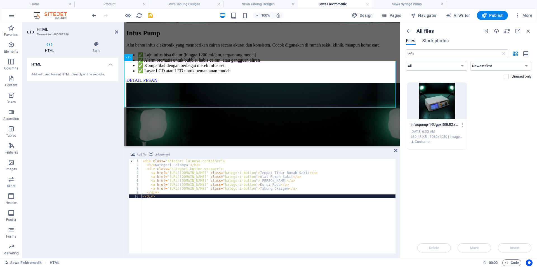
click at [290, 196] on div "< div class = "kategori-lainnya-container" > < h2 > Kategori Lainnya: </ h2 > <…" at bounding box center [269, 210] width 254 height 102
type textarea "</div> </div>"
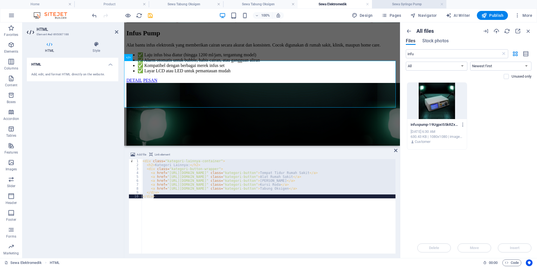
click at [407, 6] on h4 "Sewa Syringe Pump" at bounding box center [409, 4] width 74 height 6
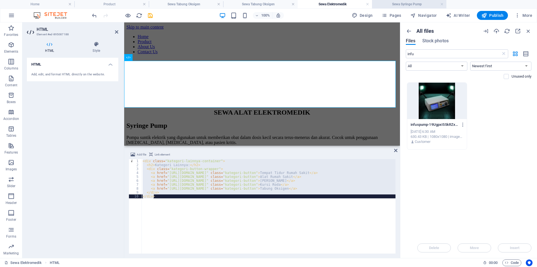
scroll to position [271, 0]
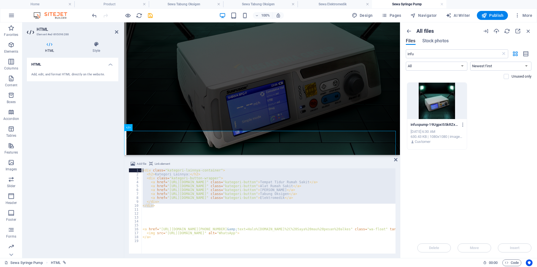
drag, startPoint x: 162, startPoint y: 207, endPoint x: 127, endPoint y: 161, distance: 57.9
click at [127, 161] on div "Add file Link element <div class="kategori-lainnya-container"> 1 2 3 4 5 6 7 8 …" at bounding box center [262, 207] width 276 height 102
type textarea "</div>"
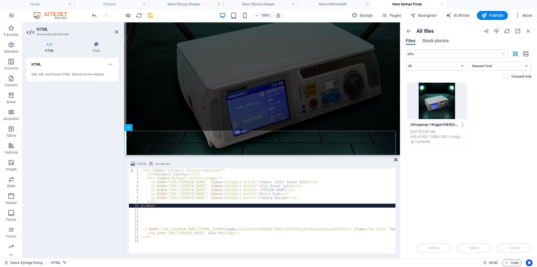
click at [395, 160] on icon at bounding box center [395, 159] width 3 height 4
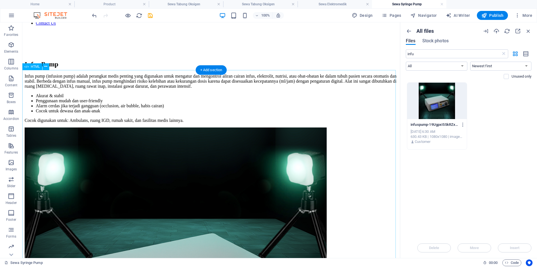
scroll to position [0, 0]
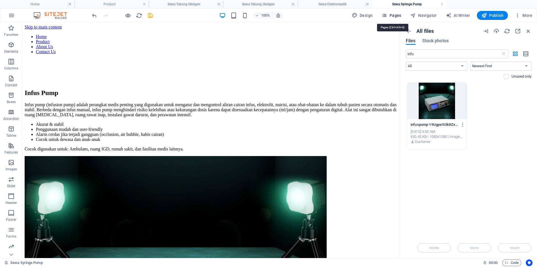
click at [400, 13] on span "Pages" at bounding box center [392, 16] width 20 height 6
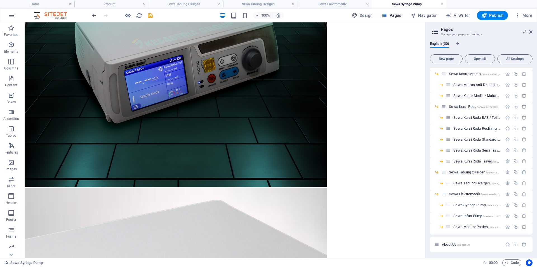
scroll to position [169, 0]
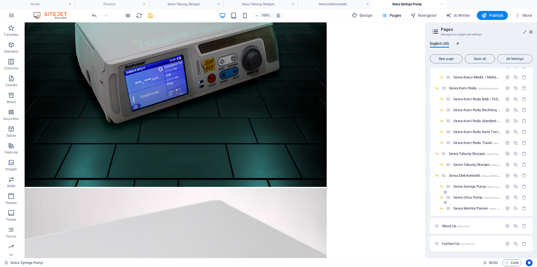
click at [464, 198] on span "Sewa Infus Pump /sewa-infus-pump" at bounding box center [480, 197] width 53 height 4
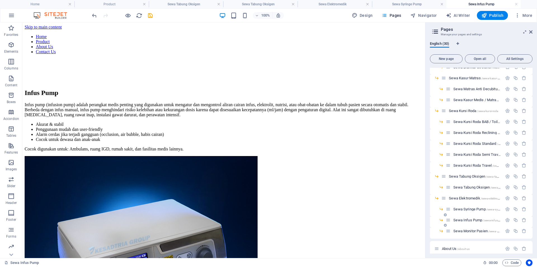
scroll to position [0, 0]
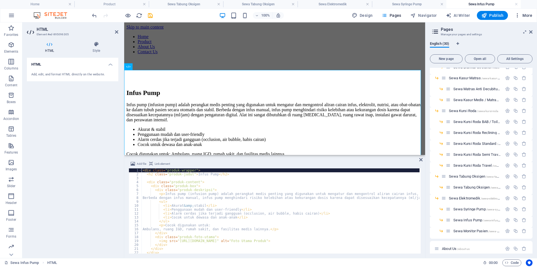
click at [524, 14] on span "More" at bounding box center [524, 16] width 18 height 6
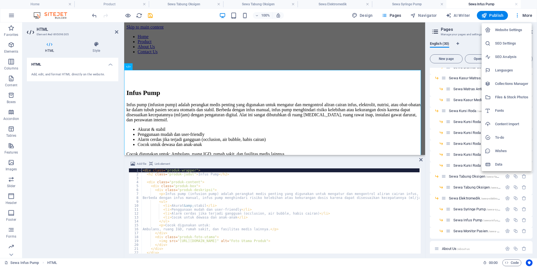
click at [504, 99] on h6 "Files & Stock Photos" at bounding box center [511, 97] width 33 height 7
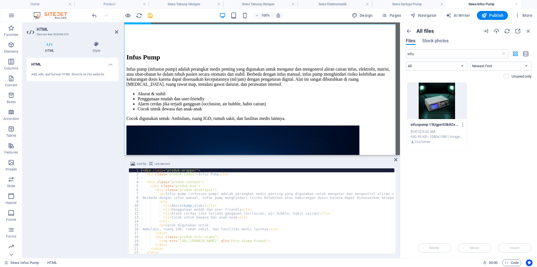
scroll to position [47, 0]
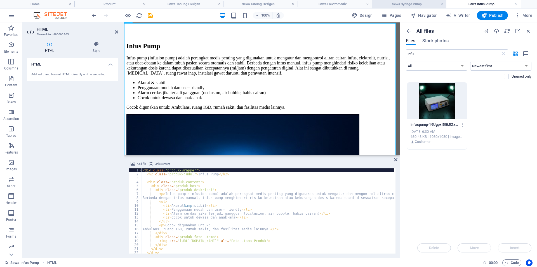
click at [418, 4] on h4 "Sewa Syringe Pump" at bounding box center [409, 4] width 74 height 6
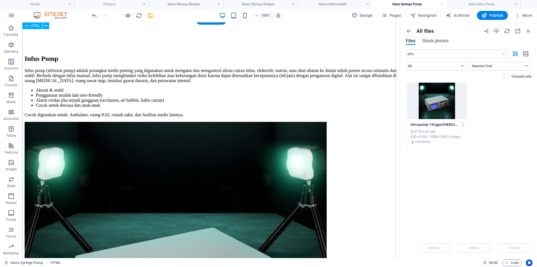
scroll to position [0, 0]
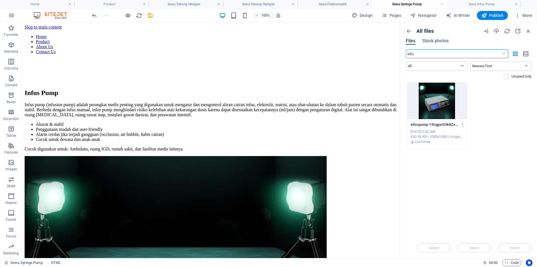
click at [443, 56] on input "infu" at bounding box center [453, 53] width 95 height 9
click at [454, 90] on div at bounding box center [437, 101] width 60 height 36
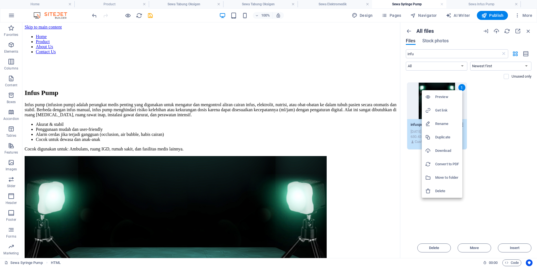
click at [442, 111] on h6 "Get link" at bounding box center [447, 110] width 24 height 7
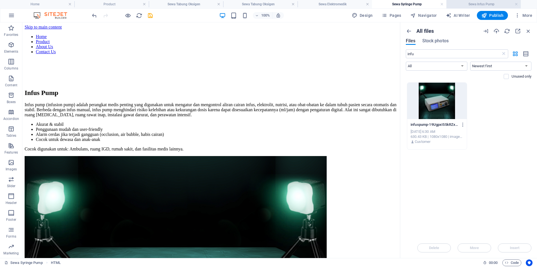
click at [471, 3] on h4 "Sewa Infus Pump" at bounding box center [484, 4] width 74 height 6
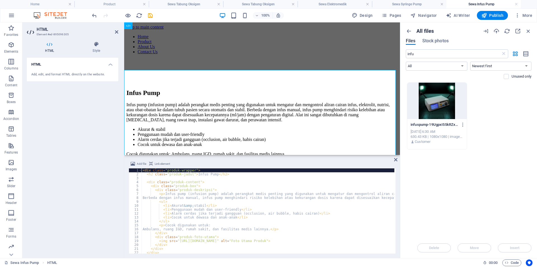
scroll to position [47, 0]
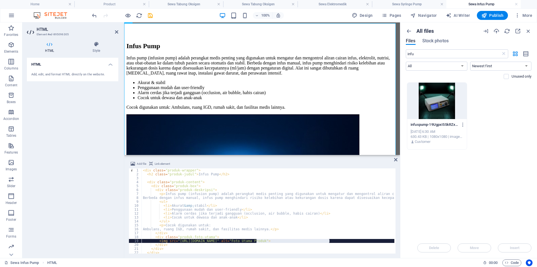
drag, startPoint x: 329, startPoint y: 240, endPoint x: 254, endPoint y: 242, distance: 74.7
click at [254, 242] on div "< div class = "produk-wrapper" > < h2 class = "produk-judul" > Infus Pump </ h2…" at bounding box center [403, 214] width 523 height 92
click at [313, 241] on div "< div class = "produk-wrapper" > < h2 class = "produk-judul" > Infus Pump </ h2…" at bounding box center [268, 210] width 253 height 85
drag, startPoint x: 329, startPoint y: 242, endPoint x: 192, endPoint y: 233, distance: 137.6
click at [177, 241] on div "< div class = "produk-wrapper" > < h2 class = "produk-judul" > Infus Pump </ h2…" at bounding box center [403, 214] width 523 height 92
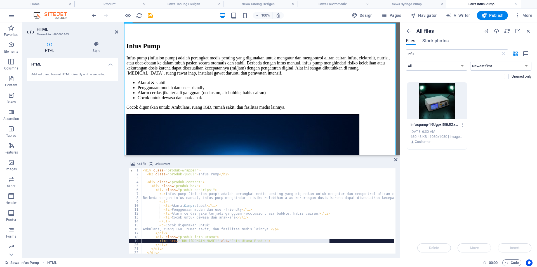
paste textarea "8810247/[DOMAIN_NAME]"
type textarea "<img src="[URL][DOMAIN_NAME]" alt="Foto Utama Produk">"
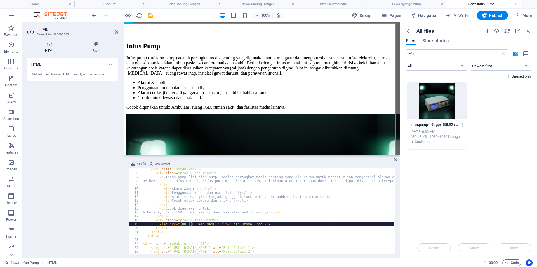
scroll to position [26, 0]
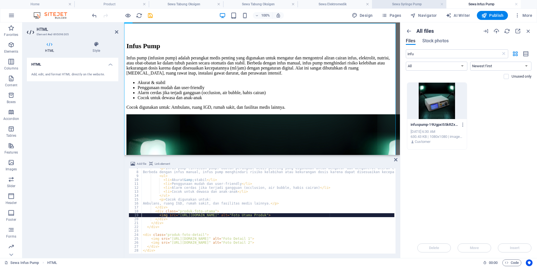
click at [418, 5] on h4 "Sewa Syringe Pump" at bounding box center [409, 4] width 74 height 6
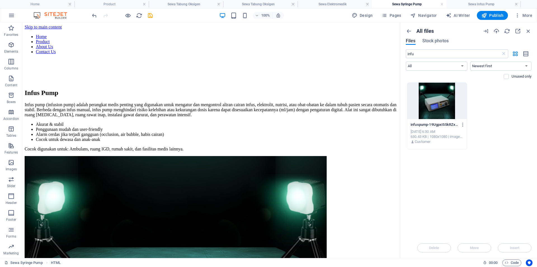
scroll to position [0, 0]
click at [427, 54] on input "infu" at bounding box center [453, 53] width 95 height 9
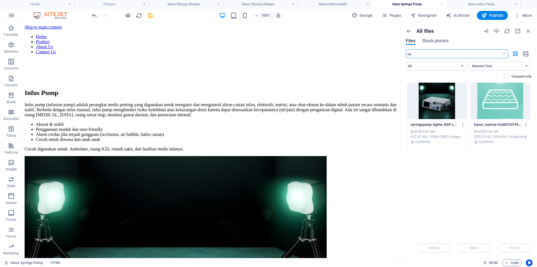
type input "sy"
click at [425, 86] on div at bounding box center [437, 101] width 60 height 36
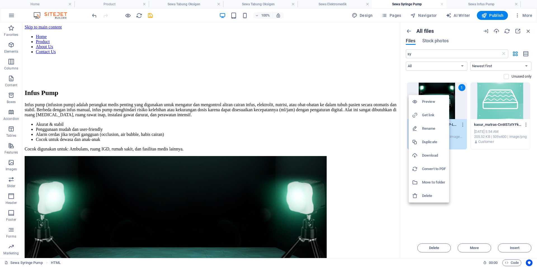
click at [435, 112] on h6 "Get link" at bounding box center [434, 115] width 24 height 7
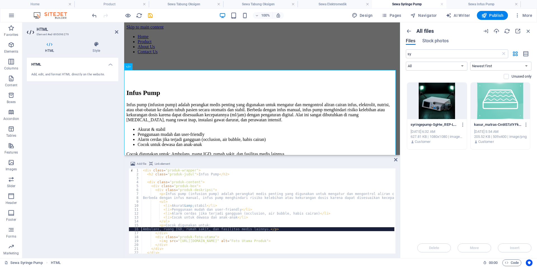
scroll to position [26, 0]
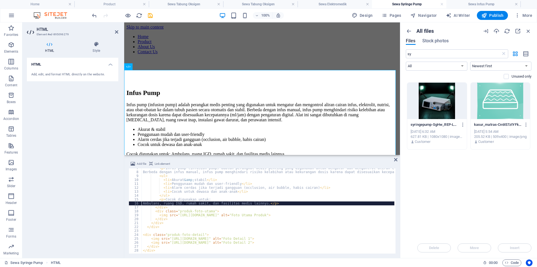
click at [320, 214] on div "< p > Infus pump (infusion pump) adalah perangkat medis penting yang digunakan …" at bounding box center [403, 212] width 523 height 92
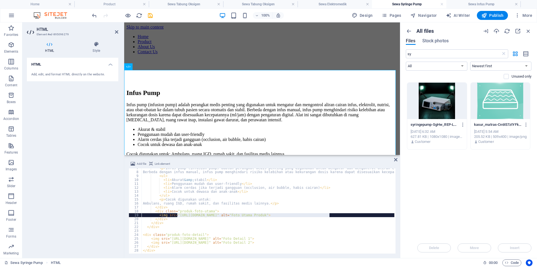
drag, startPoint x: 329, startPoint y: 215, endPoint x: 177, endPoint y: 216, distance: 152.5
click at [177, 216] on div "< p > Infus pump (infusion pump) adalah perangkat medis penting yang digunakan …" at bounding box center [403, 212] width 523 height 92
type textarea "<img src="[URL][DOMAIN_NAME]" alt="Foto Utama Produk">"
click at [397, 160] on icon at bounding box center [395, 159] width 3 height 4
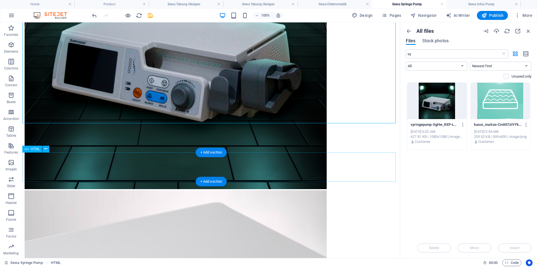
scroll to position [271, 0]
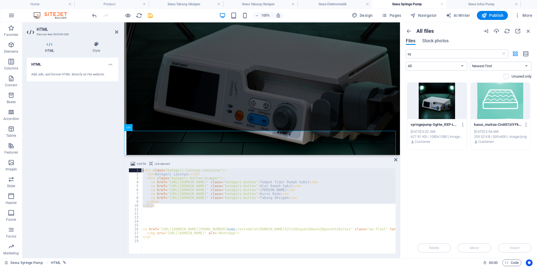
drag, startPoint x: 160, startPoint y: 205, endPoint x: 130, endPoint y: 157, distance: 56.7
click at [130, 157] on div "Add file Link element </div> 1 2 3 4 5 6 7 8 9 10 11 12 13 14 15 16 17 18 19 < …" at bounding box center [262, 207] width 276 height 102
type textarea "<div class="kategori-lainnya-container"> <h2>Kategori Lainnya:</h2>"
click at [494, 5] on h4 "Sewa Infus Pump" at bounding box center [484, 4] width 74 height 6
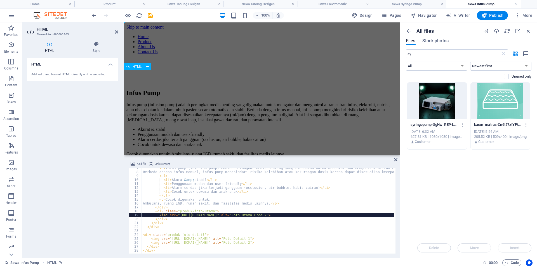
scroll to position [0, 0]
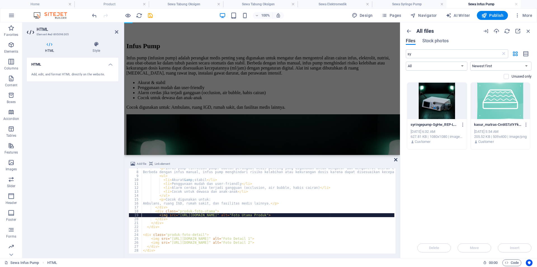
drag, startPoint x: 394, startPoint y: 159, endPoint x: 371, endPoint y: 136, distance: 32.1
click at [394, 159] on icon at bounding box center [395, 159] width 3 height 4
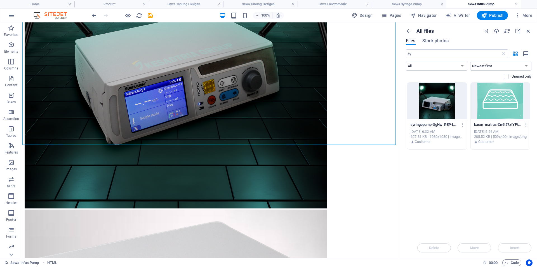
scroll to position [271, 0]
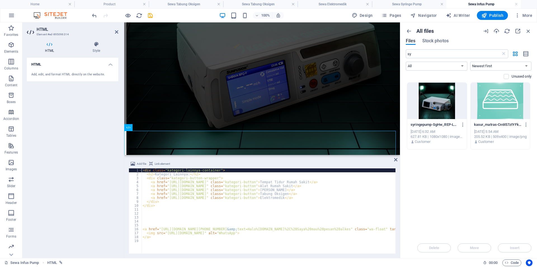
scroll to position [252, 0]
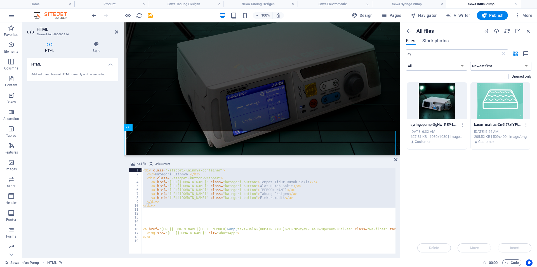
drag, startPoint x: 199, startPoint y: 208, endPoint x: 124, endPoint y: 160, distance: 89.9
click at [124, 160] on div "HTML Element #ed-895096314 HTML Style HTML Add, edit, and format HTML directly …" at bounding box center [211, 139] width 378 height 235
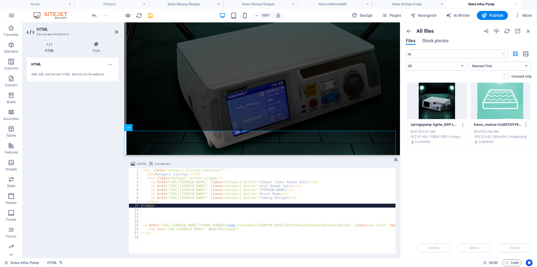
type textarea "</div>"
click at [257, 209] on div "< div class = "kategori-lainnya-container" > < h2 > Kategori Lainnya: </ h2 > <…" at bounding box center [314, 214] width 345 height 92
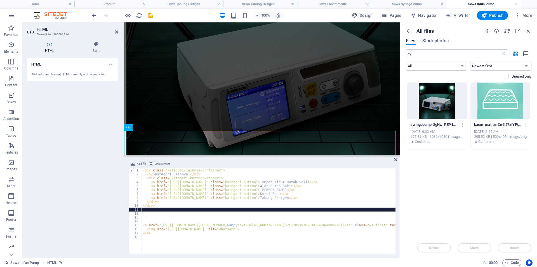
click at [249, 215] on div "< div class = "kategori-lainnya-container" > < h2 > Kategori Lainnya: </ h2 > <…" at bounding box center [314, 214] width 345 height 92
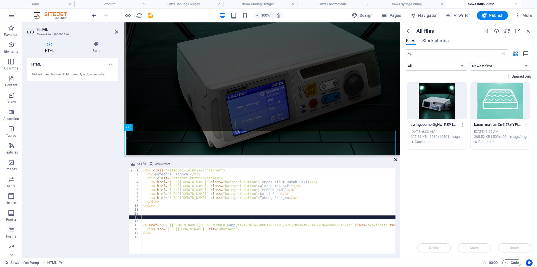
click at [395, 160] on icon at bounding box center [395, 159] width 3 height 4
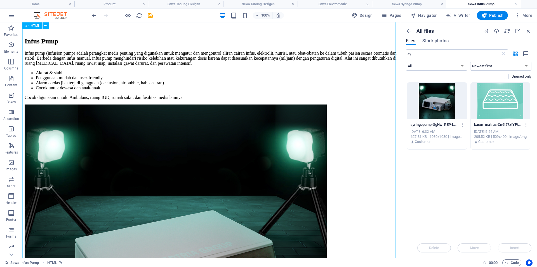
scroll to position [0, 0]
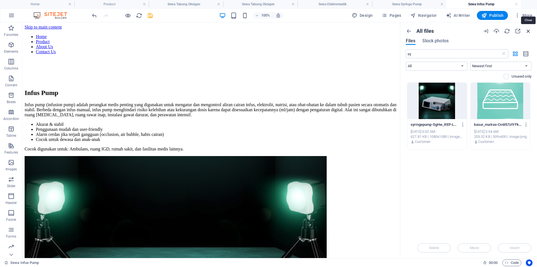
click at [528, 31] on icon "button" at bounding box center [529, 31] width 6 height 6
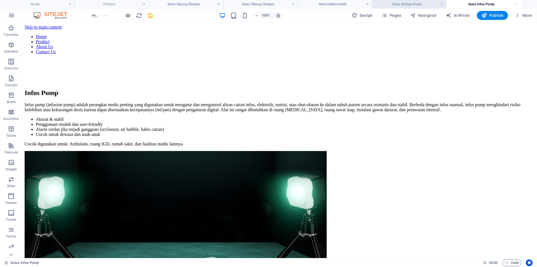
click at [416, 4] on h4 "Sewa Syringe Pump" at bounding box center [409, 4] width 74 height 6
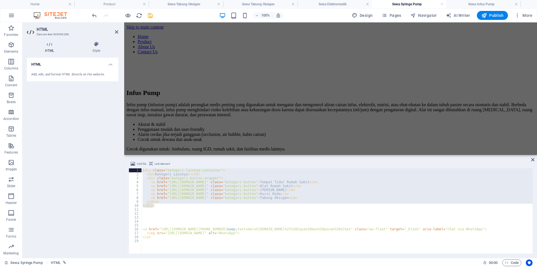
scroll to position [350, 0]
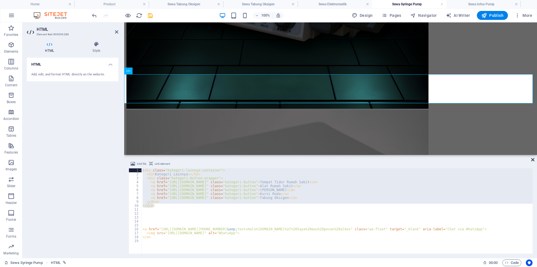
click at [533, 159] on icon at bounding box center [532, 159] width 3 height 4
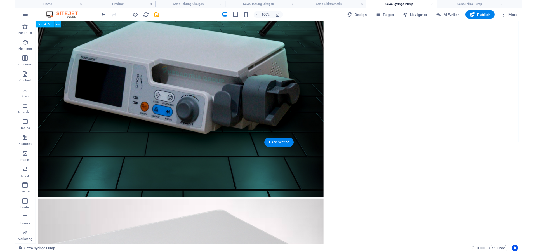
scroll to position [271, 0]
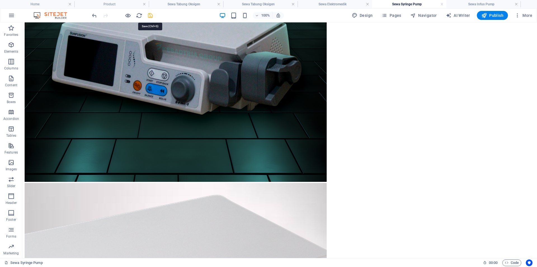
click at [152, 15] on icon "save" at bounding box center [150, 15] width 6 height 6
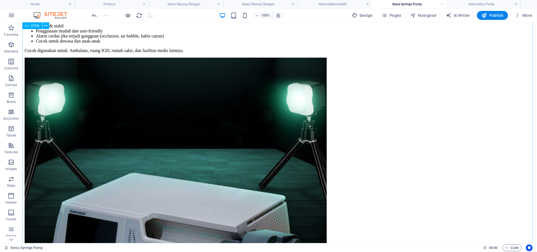
scroll to position [0, 0]
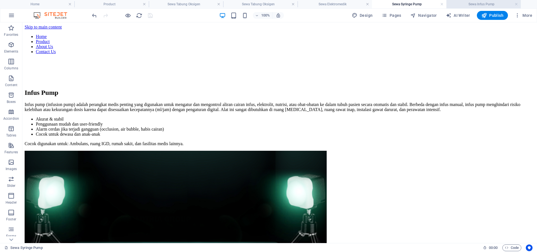
click at [491, 3] on h4 "Sewa Infus Pump" at bounding box center [484, 4] width 74 height 6
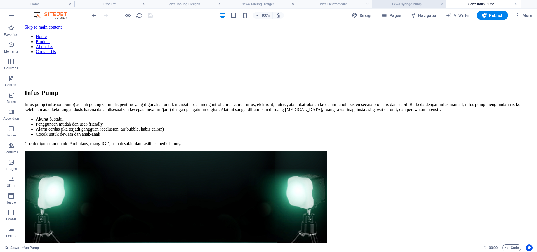
click at [412, 6] on h4 "Sewa Syringe Pump" at bounding box center [409, 4] width 74 height 6
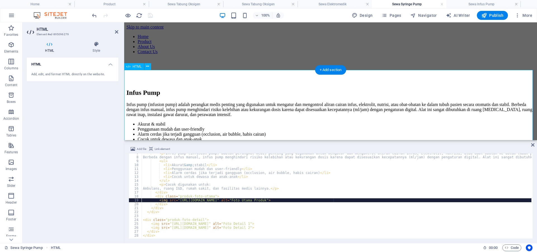
scroll to position [26, 0]
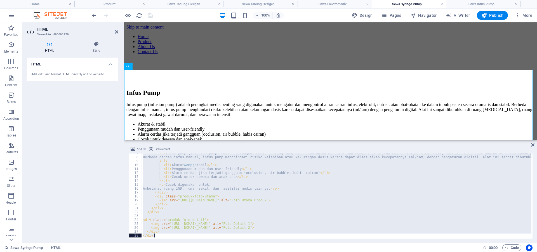
paste textarea
type textarea "</div>"
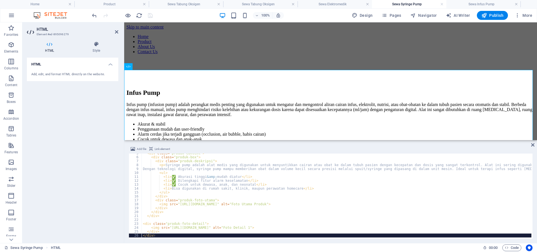
scroll to position [18, 0]
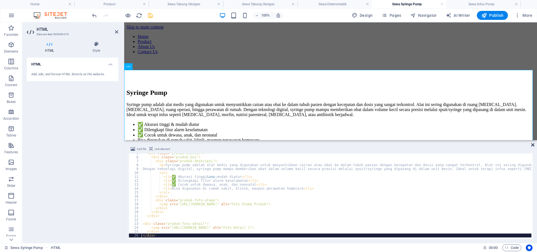
drag, startPoint x: 533, startPoint y: 146, endPoint x: 483, endPoint y: 67, distance: 94.2
click at [533, 146] on icon at bounding box center [532, 145] width 3 height 4
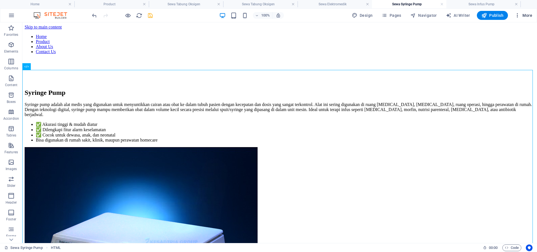
click at [522, 15] on span "More" at bounding box center [524, 16] width 18 height 6
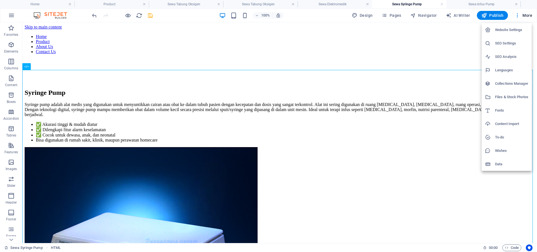
click at [506, 98] on h6 "Files & Stock Photos" at bounding box center [511, 97] width 33 height 7
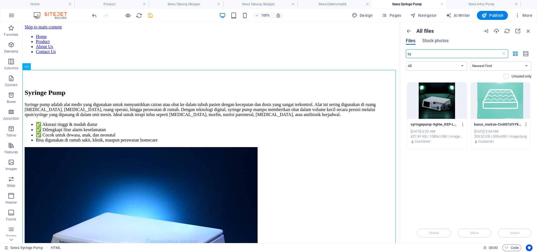
click at [428, 51] on input "sy" at bounding box center [453, 53] width 95 height 9
click at [432, 97] on div at bounding box center [437, 101] width 60 height 36
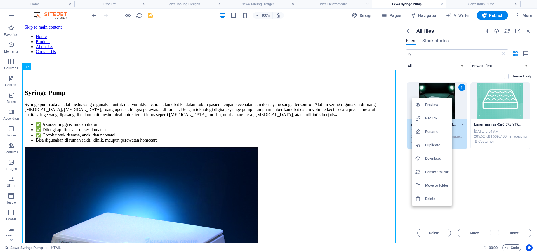
click at [436, 119] on h6 "Get link" at bounding box center [437, 118] width 24 height 7
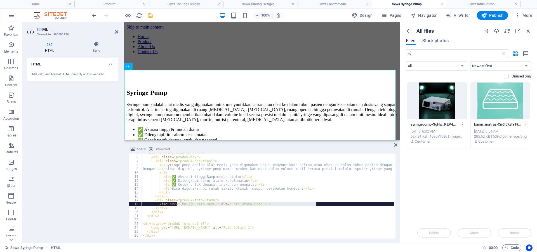
drag, startPoint x: 177, startPoint y: 205, endPoint x: 316, endPoint y: 205, distance: 138.8
click at [316, 205] on div "< div class = "produk-content" > < div class = "produk-box" > < div class = "pr…" at bounding box center [389, 197] width 494 height 92
paste textarea "8810306/[URL][DOMAIN_NAME]"
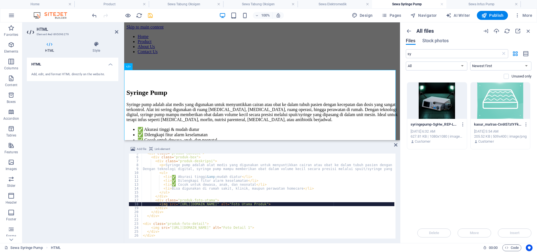
click at [319, 198] on div "< div class = "produk-content" > < div class = "produk-box" > < div class = "pr…" at bounding box center [389, 197] width 494 height 92
type textarea "</div>"
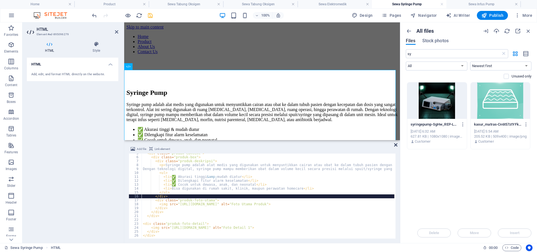
click at [395, 146] on icon at bounding box center [395, 145] width 3 height 4
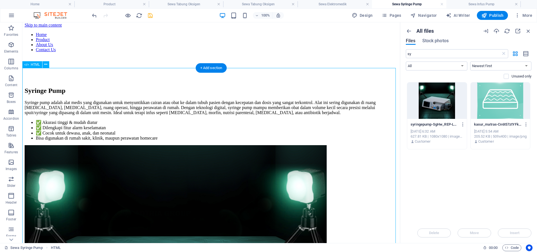
scroll to position [0, 0]
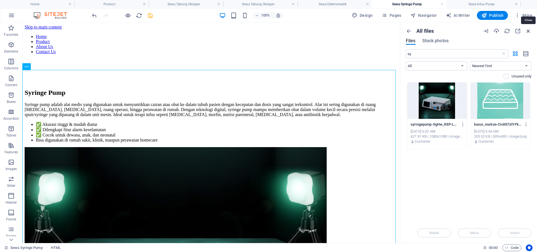
click at [528, 31] on icon "button" at bounding box center [529, 31] width 6 height 6
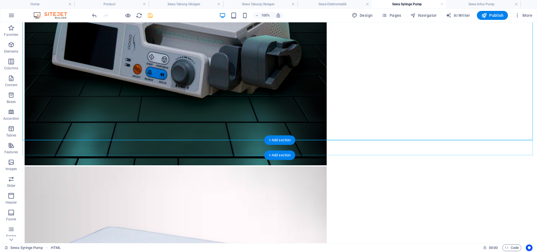
scroll to position [286, 0]
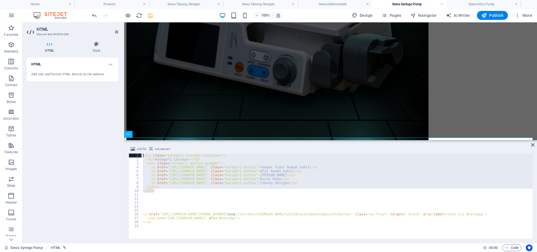
click at [285, 169] on div "< div class = "kategori-lainnya-container" > < h2 > Kategori Lainnya: </ h2 > <…" at bounding box center [337, 196] width 391 height 85
type textarea "<a href="[URL][DOMAIN_NAME]" class="kategori-button">Tempat Tidur Rumah Sakit</…"
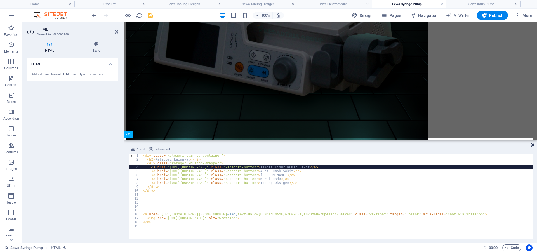
click at [533, 145] on icon at bounding box center [532, 145] width 3 height 4
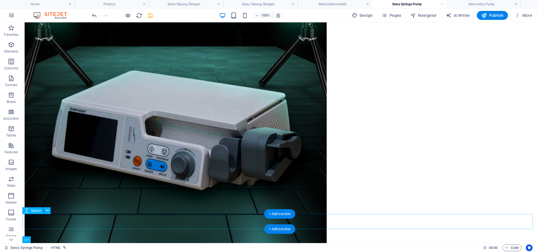
scroll to position [99, 0]
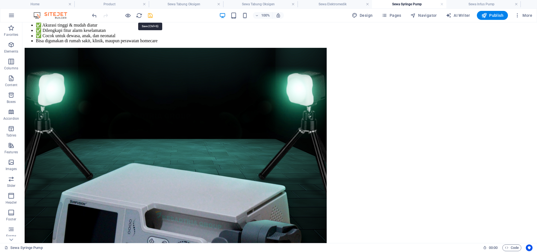
click at [148, 15] on icon "save" at bounding box center [150, 15] width 6 height 6
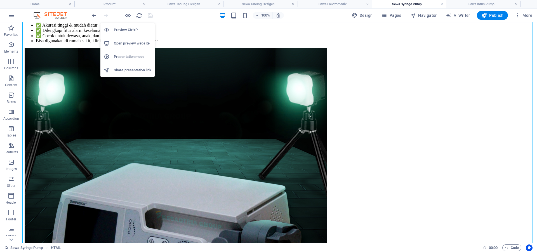
click at [133, 44] on h6 "Open preview website" at bounding box center [132, 43] width 37 height 7
